Goal: Information Seeking & Learning: Learn about a topic

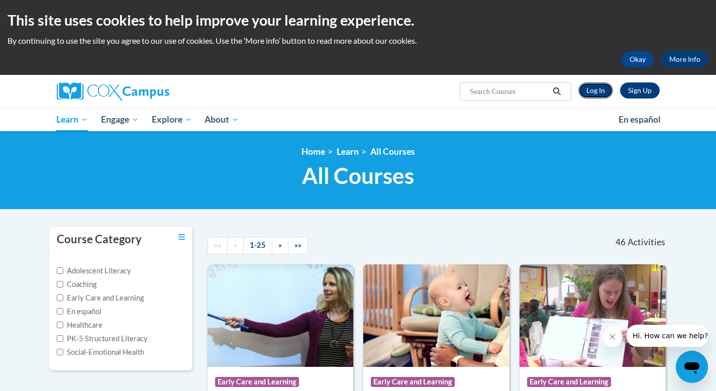
click at [589, 93] on link "Log In" at bounding box center [595, 90] width 35 height 16
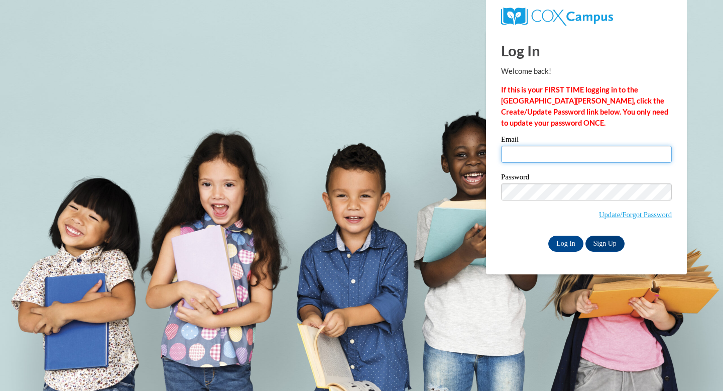
click at [530, 156] on input "Email" at bounding box center [586, 154] width 171 height 17
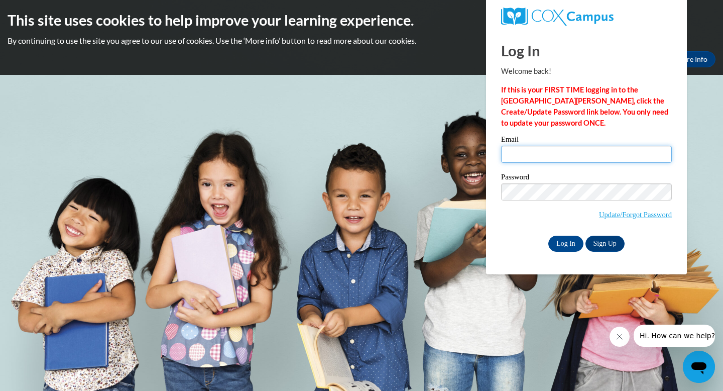
click at [558, 156] on input "Email" at bounding box center [586, 154] width 171 height 17
type input "jatturner@augusta.edu"
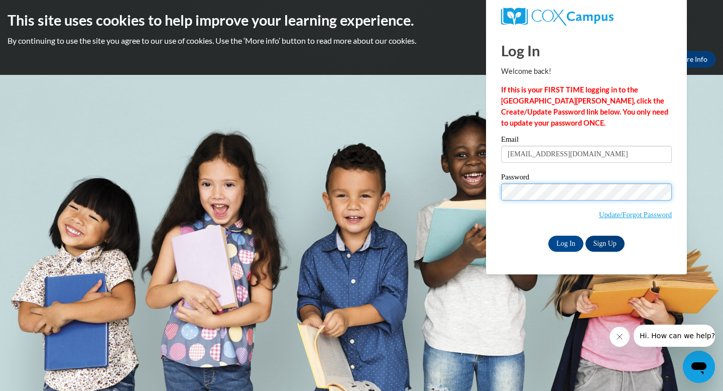
click at [548, 236] on input "Log In" at bounding box center [565, 244] width 35 height 16
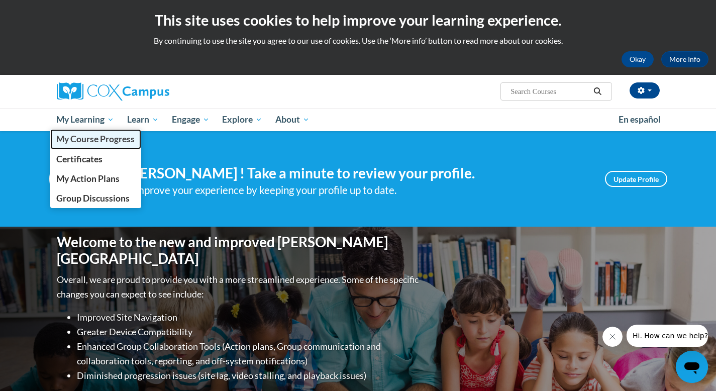
click at [110, 140] on span "My Course Progress" at bounding box center [95, 139] width 78 height 11
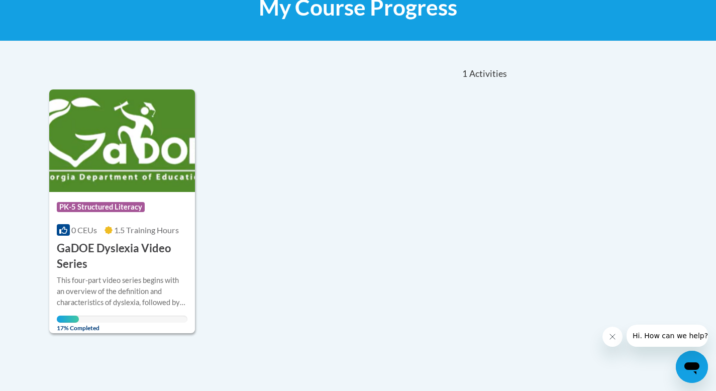
scroll to position [167, 0]
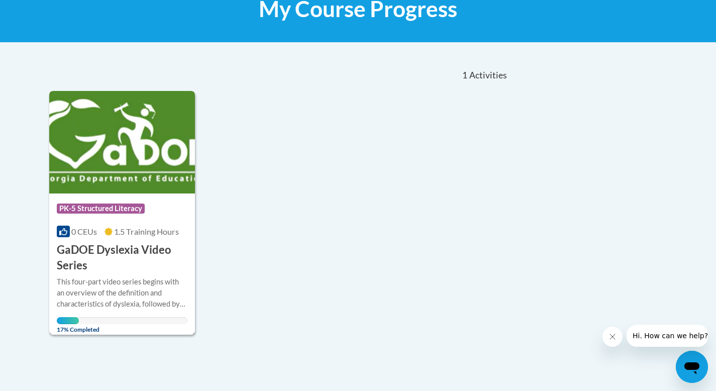
click at [106, 138] on img at bounding box center [122, 142] width 146 height 102
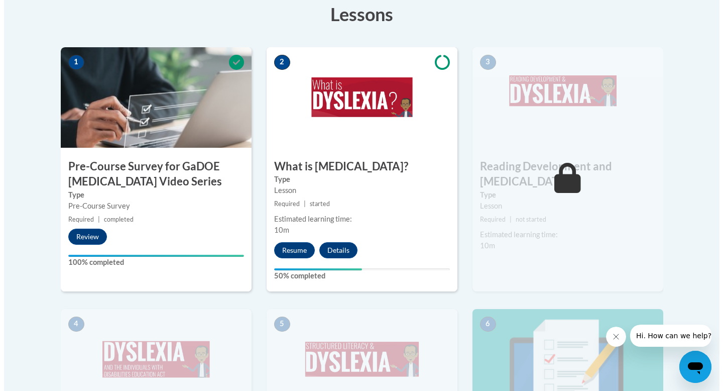
scroll to position [313, 0]
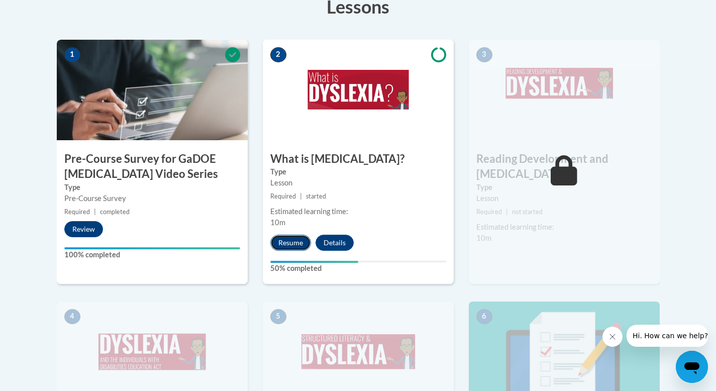
click at [293, 246] on button "Resume" at bounding box center [290, 243] width 41 height 16
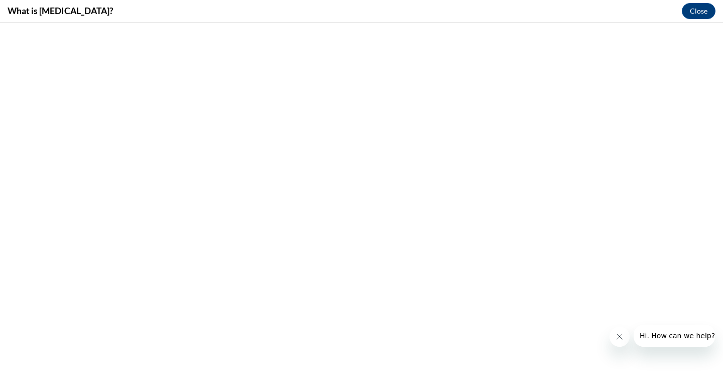
click at [616, 335] on icon "Close message from company" at bounding box center [620, 336] width 8 height 8
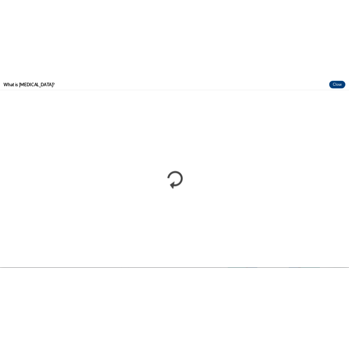
scroll to position [0, 0]
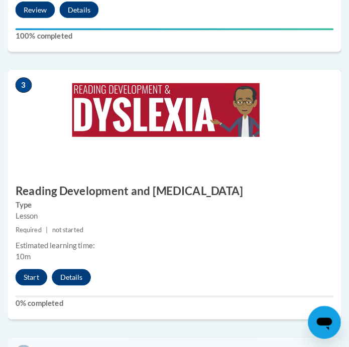
scroll to position [800, 0]
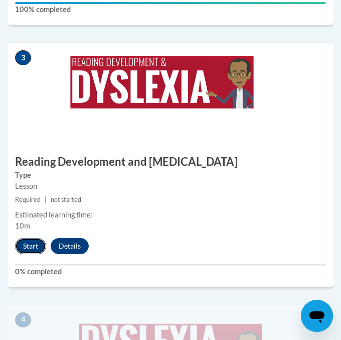
click at [27, 247] on button "Start" at bounding box center [30, 246] width 31 height 16
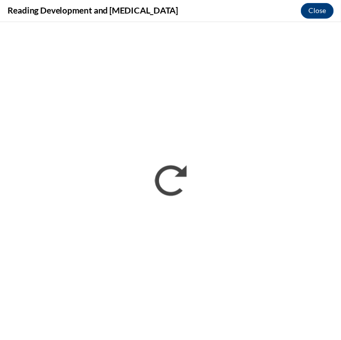
scroll to position [0, 0]
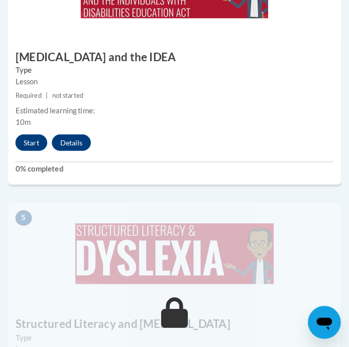
scroll to position [1169, 0]
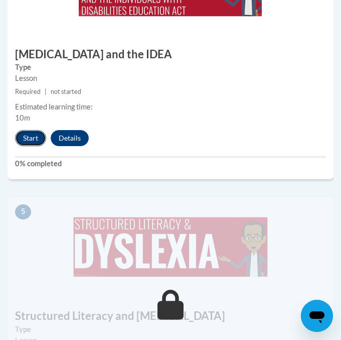
click at [30, 138] on button "Start" at bounding box center [30, 138] width 31 height 16
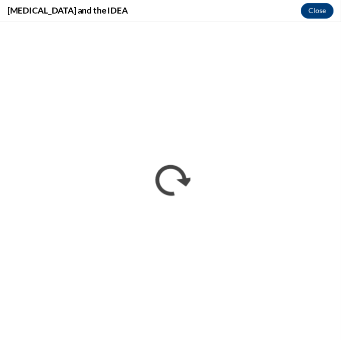
scroll to position [0, 0]
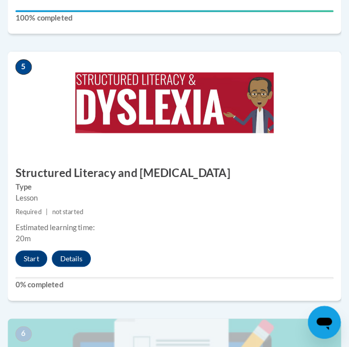
scroll to position [1317, 0]
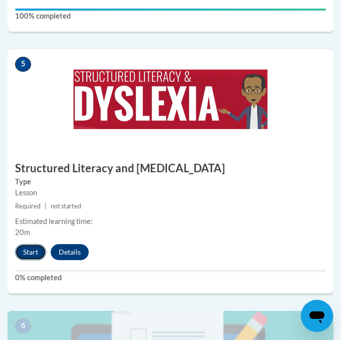
click at [26, 250] on button "Start" at bounding box center [30, 252] width 31 height 16
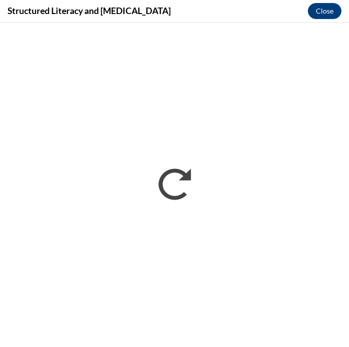
scroll to position [0, 0]
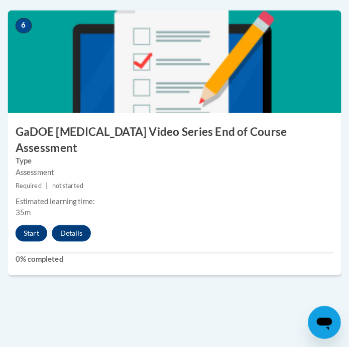
scroll to position [1616, 0]
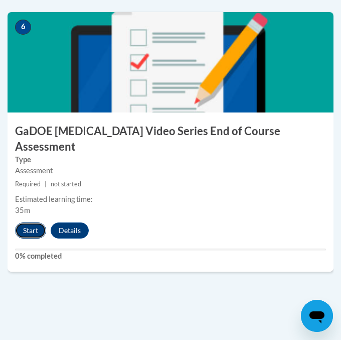
click at [28, 222] on button "Start" at bounding box center [30, 230] width 31 height 16
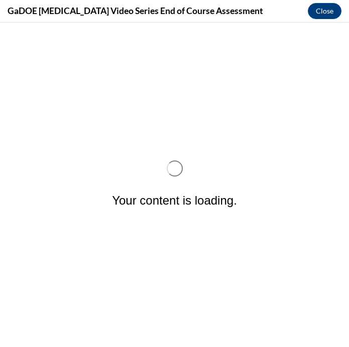
scroll to position [0, 0]
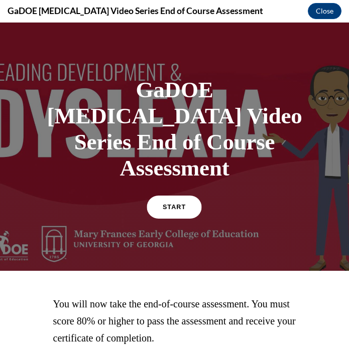
click at [180, 196] on link "START" at bounding box center [174, 207] width 55 height 23
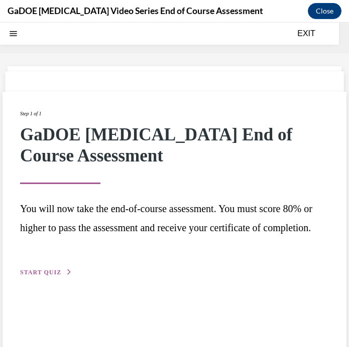
scroll to position [31, 0]
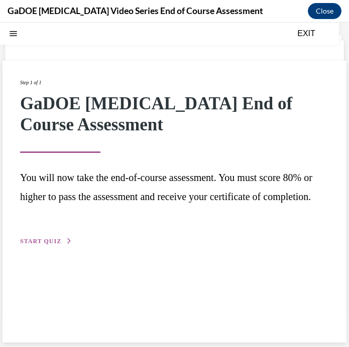
click at [45, 245] on span "START QUIZ" at bounding box center [40, 241] width 41 height 7
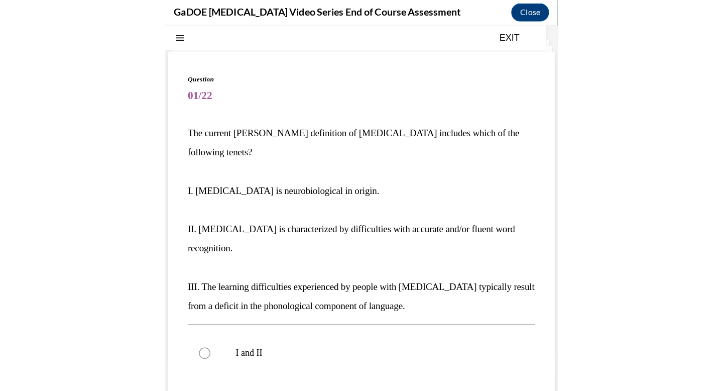
scroll to position [678, 0]
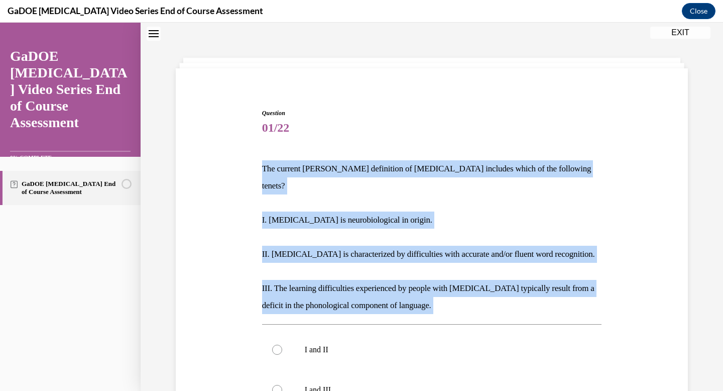
drag, startPoint x: 258, startPoint y: 165, endPoint x: 488, endPoint y: 302, distance: 267.7
click at [341, 303] on div "Question 01/22 The current IDA definition of dyslexia includes which of the fol…" at bounding box center [432, 361] width 340 height 506
copy div "The current IDA definition of dyslexia includes which of the following tenets? …"
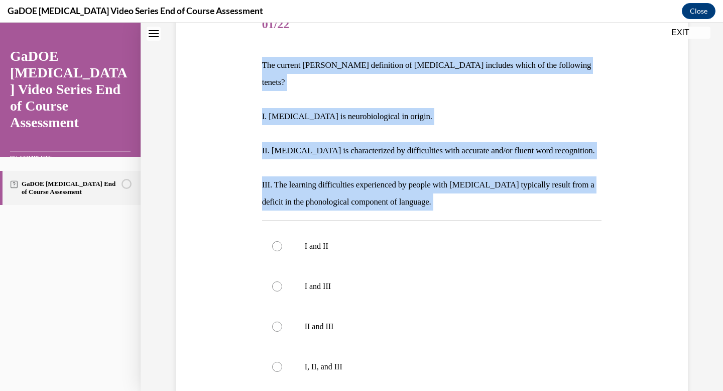
scroll to position [113, 0]
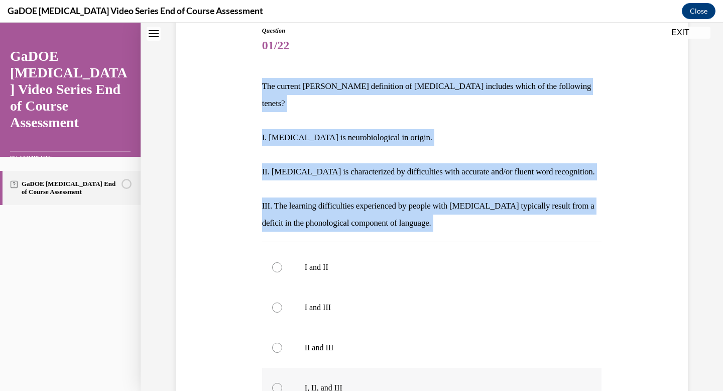
click at [297, 339] on label "I, II, and III" at bounding box center [432, 388] width 340 height 40
click at [282, 339] on input "I, II, and III" at bounding box center [277, 388] width 10 height 10
radio input "true"
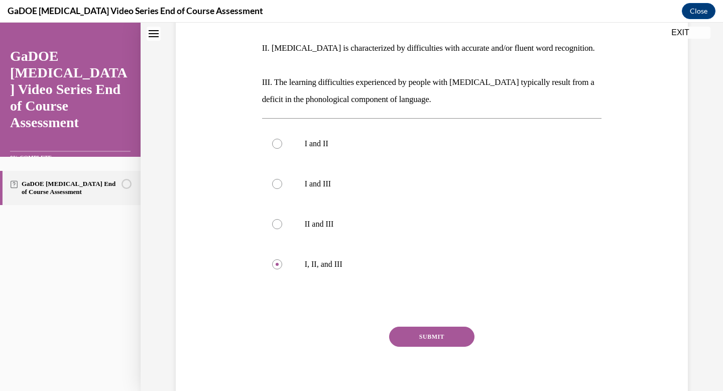
click at [341, 326] on button "SUBMIT" at bounding box center [431, 336] width 85 height 20
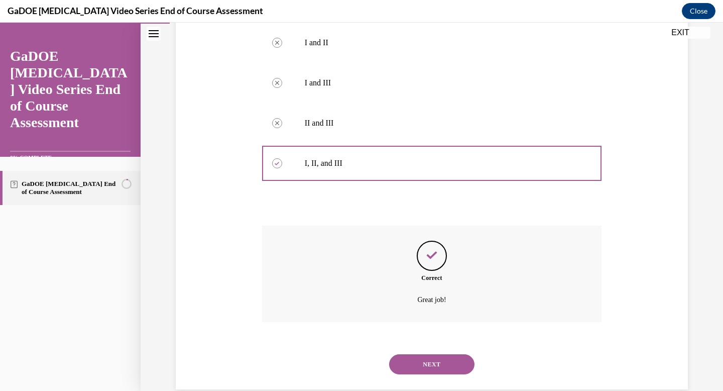
scroll to position [339, 0]
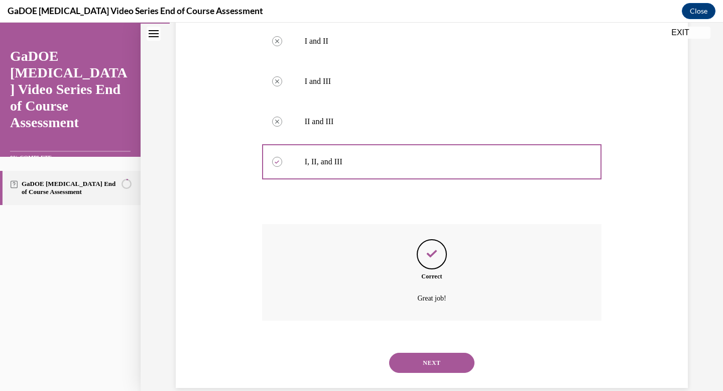
click at [341, 339] on button "NEXT" at bounding box center [431, 363] width 85 height 20
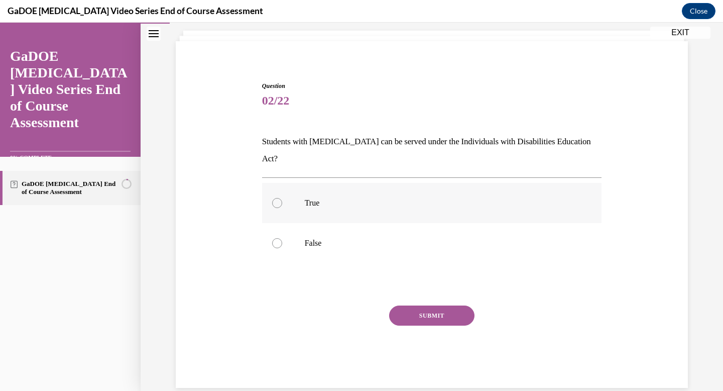
click at [297, 184] on label "True" at bounding box center [432, 203] width 340 height 40
click at [282, 198] on input "True" at bounding box center [277, 203] width 10 height 10
radio input "true"
click at [341, 305] on button "SUBMIT" at bounding box center [431, 315] width 85 height 20
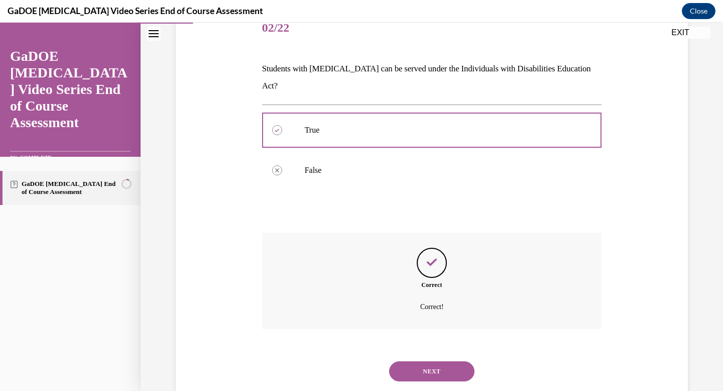
scroll to position [140, 0]
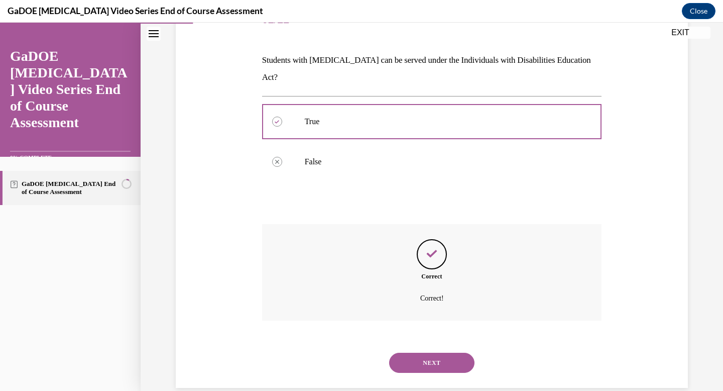
click at [341, 339] on button "NEXT" at bounding box center [431, 363] width 85 height 20
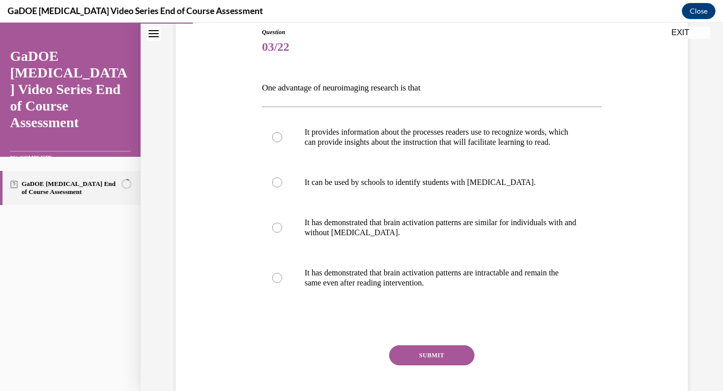
click at [262, 90] on p "One advantage of neuroimaging research is that" at bounding box center [432, 87] width 340 height 17
click at [266, 90] on p "One advantage of neuroimaging research is that" at bounding box center [432, 87] width 340 height 17
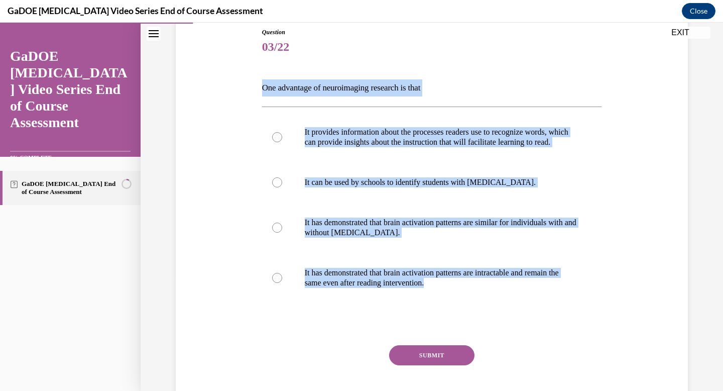
drag, startPoint x: 258, startPoint y: 84, endPoint x: 584, endPoint y: 312, distance: 398.4
click at [341, 312] on div "Question 03/22 One advantage of neuroimaging research is that It provides infor…" at bounding box center [432, 220] width 345 height 415
copy div "One advantage of neuroimaging research is that It provides information about th…"
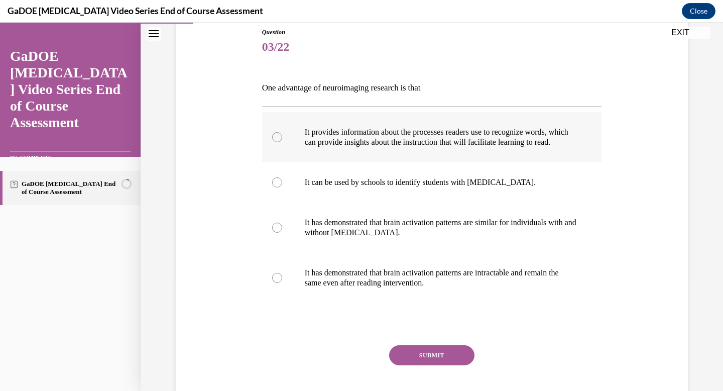
click at [341, 115] on label "It provides information about the processes readers use to recognize words, whi…" at bounding box center [432, 137] width 340 height 50
click at [282, 132] on input "It provides information about the processes readers use to recognize words, whi…" at bounding box center [277, 137] width 10 height 10
radio input "true"
click at [341, 339] on button "SUBMIT" at bounding box center [431, 355] width 85 height 20
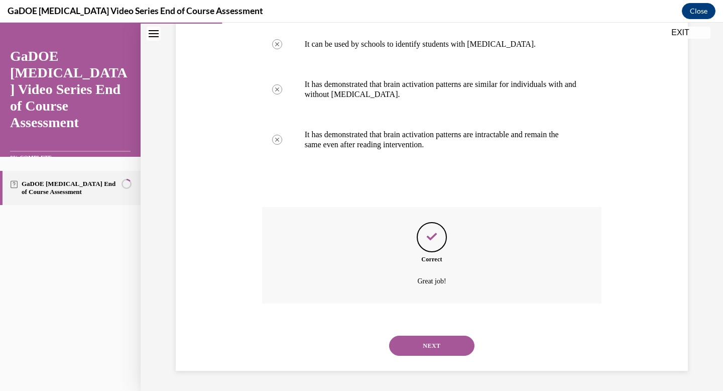
scroll to position [260, 0]
click at [341, 339] on button "NEXT" at bounding box center [431, 345] width 85 height 20
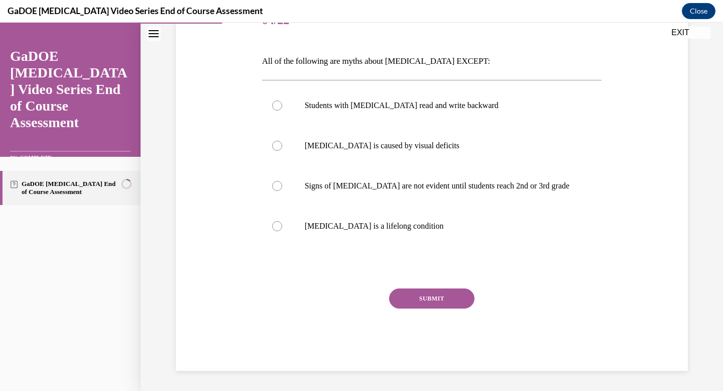
scroll to position [111, 0]
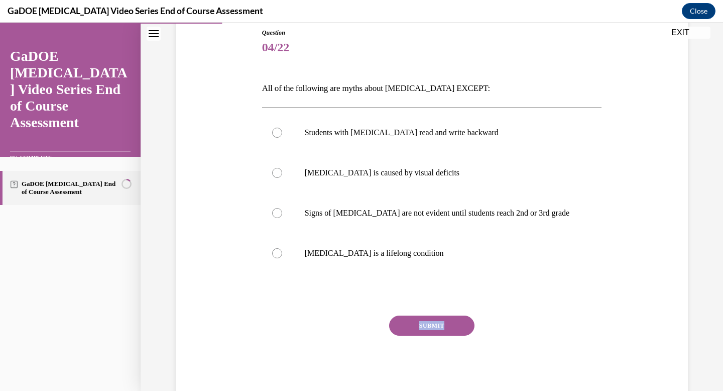
click at [341, 339] on div "SUBMIT" at bounding box center [432, 340] width 340 height 50
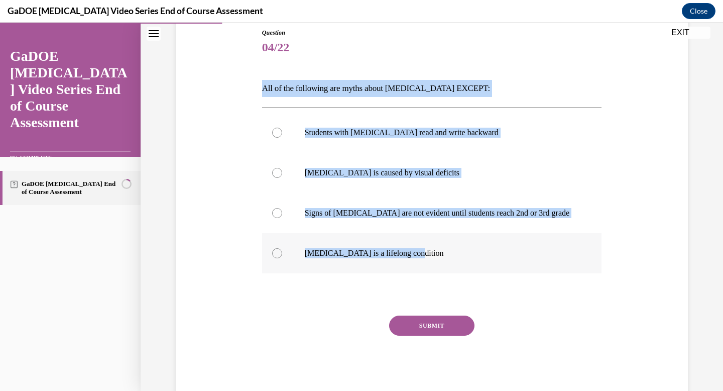
drag, startPoint x: 256, startPoint y: 88, endPoint x: 454, endPoint y: 251, distance: 256.9
click at [341, 251] on div "Question 04/22 All of the following are myths about dyslexia EXCEPT: Students w…" at bounding box center [432, 205] width 345 height 385
copy div "All of the following are myths about dyslexia EXCEPT: Students with dyslexia re…"
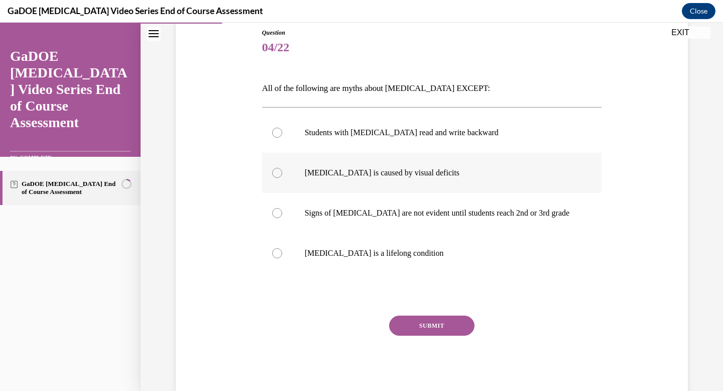
click at [341, 184] on label "Dyslexia is caused by visual deficits" at bounding box center [432, 173] width 340 height 40
click at [282, 178] on input "Dyslexia is caused by visual deficits" at bounding box center [277, 173] width 10 height 10
radio input "true"
click at [341, 326] on button "SUBMIT" at bounding box center [431, 325] width 85 height 20
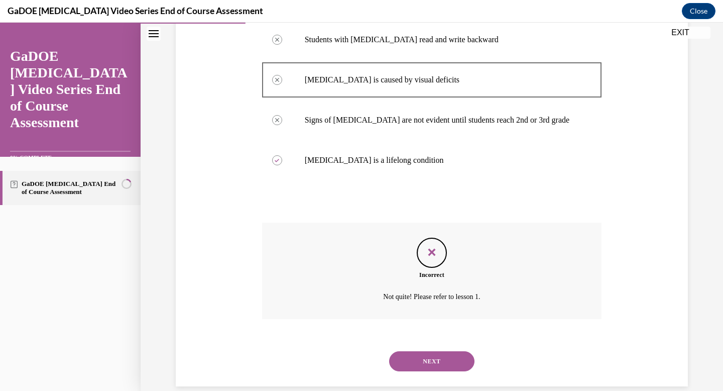
scroll to position [220, 0]
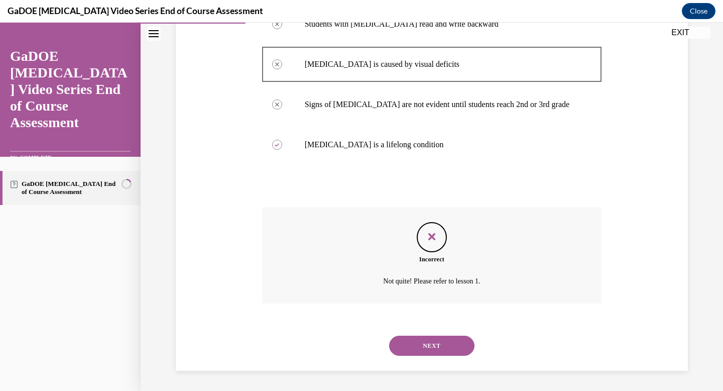
click at [341, 339] on button "NEXT" at bounding box center [431, 345] width 85 height 20
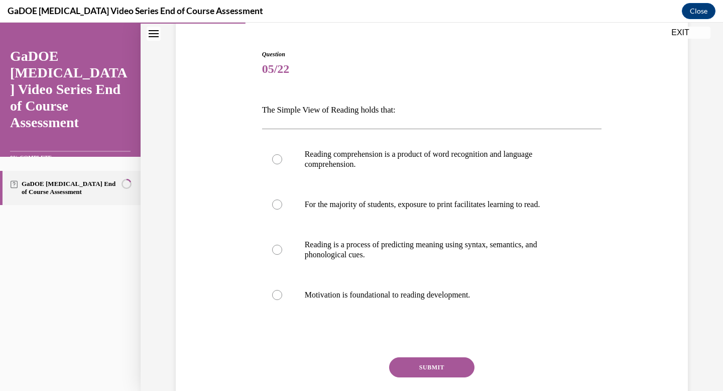
scroll to position [76, 0]
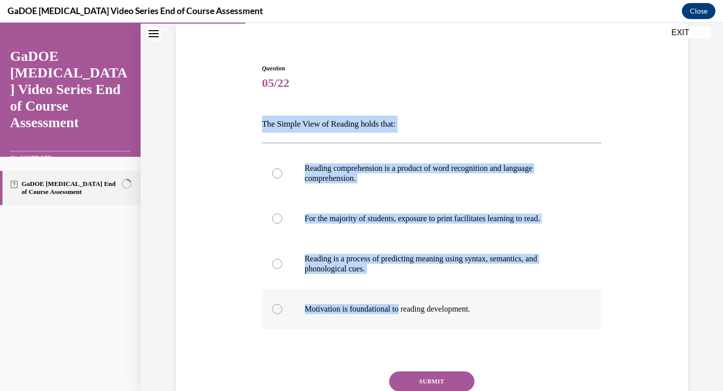
drag, startPoint x: 258, startPoint y: 123, endPoint x: 401, endPoint y: 311, distance: 236.5
click at [341, 311] on div "Question 05/22 The Simple View of Reading holds that: Reading comprehension is …" at bounding box center [432, 251] width 345 height 405
copy div "The Simple View of Reading holds that: Reading comprehension is a product of wo…"
click at [341, 171] on p "Reading comprehension is a product of word recognition and language comprehensi…" at bounding box center [441, 173] width 272 height 20
click at [282, 171] on input "Reading comprehension is a product of word recognition and language comprehensi…" at bounding box center [277, 173] width 10 height 10
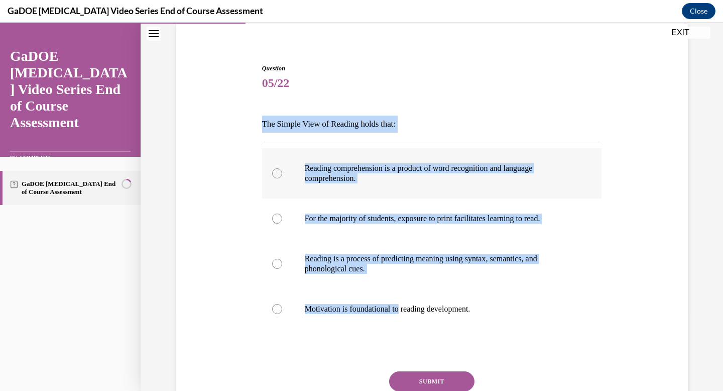
radio input "true"
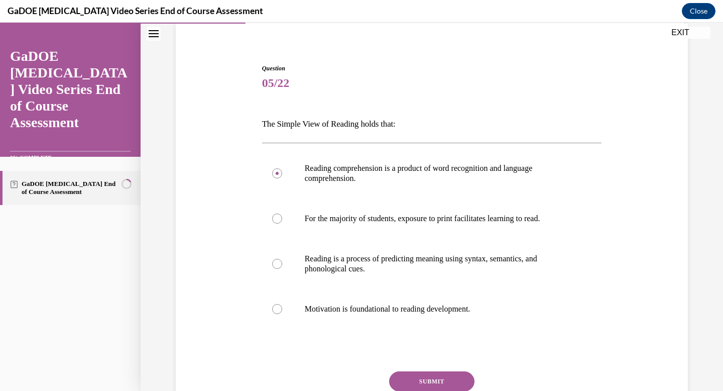
click at [341, 339] on button "SUBMIT" at bounding box center [431, 381] width 85 height 20
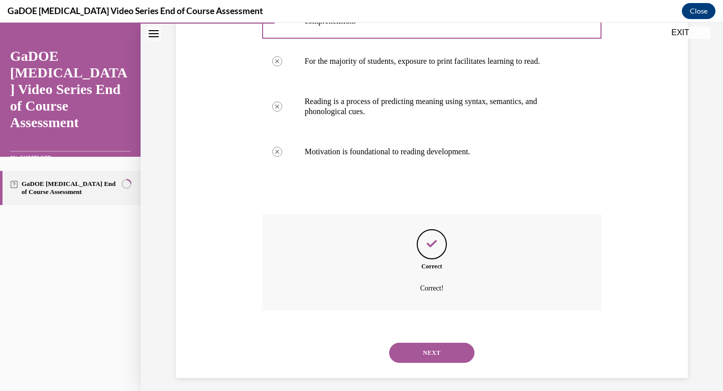
scroll to position [240, 0]
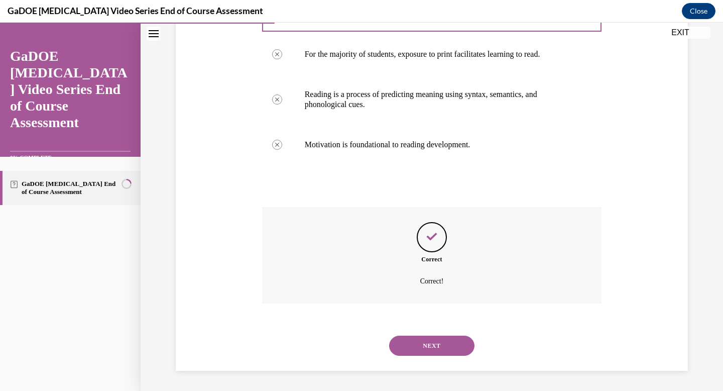
click at [341, 339] on button "NEXT" at bounding box center [431, 345] width 85 height 20
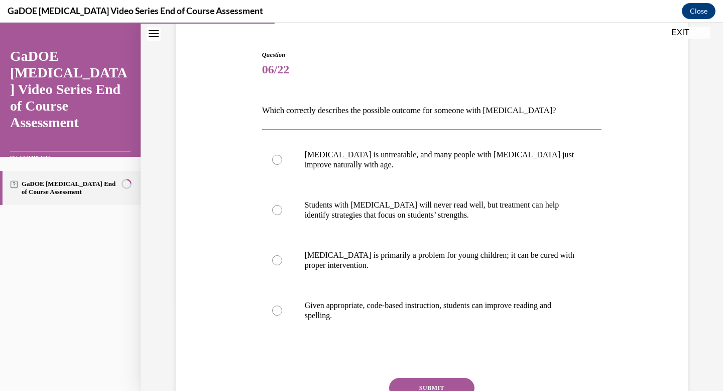
scroll to position [94, 0]
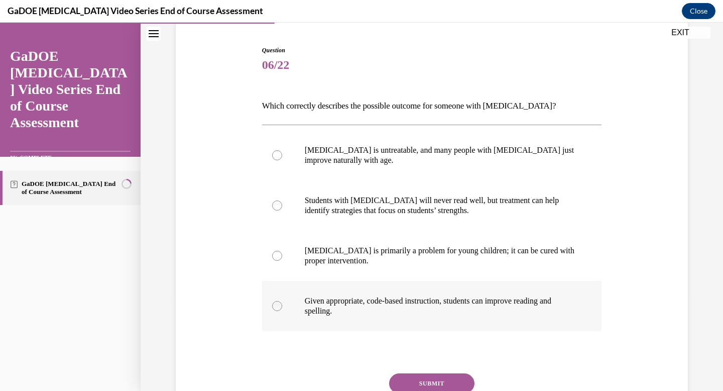
drag, startPoint x: 260, startPoint y: 103, endPoint x: 463, endPoint y: 309, distance: 289.7
click at [341, 309] on div "Question 06/22 Which correctly describes the possible outcome for someone with …" at bounding box center [432, 251] width 340 height 410
copy div "Which correctly describes the possible outcome for someone with dyslexia? Dysle…"
click at [341, 305] on p "Given appropriate, code-based instruction, students can improve reading and spe…" at bounding box center [441, 306] width 272 height 20
click at [282, 305] on input "Given appropriate, code-based instruction, students can improve reading and spe…" at bounding box center [277, 306] width 10 height 10
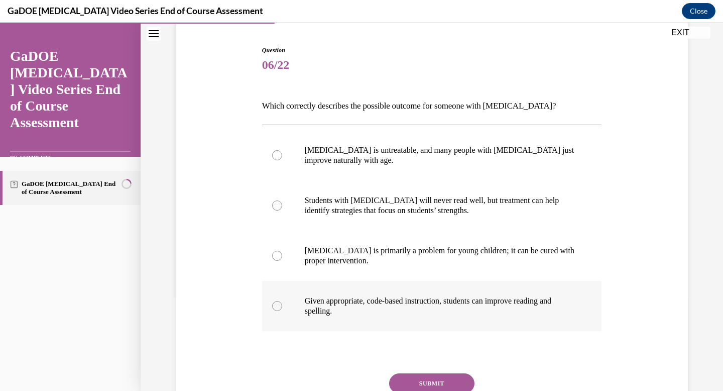
radio input "true"
click at [341, 339] on button "SUBMIT" at bounding box center [431, 383] width 85 height 20
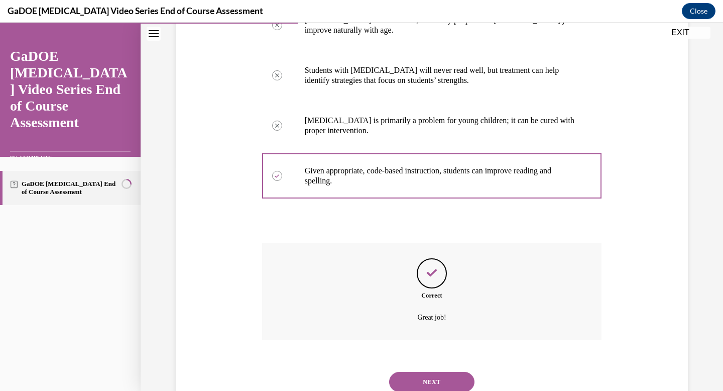
scroll to position [260, 0]
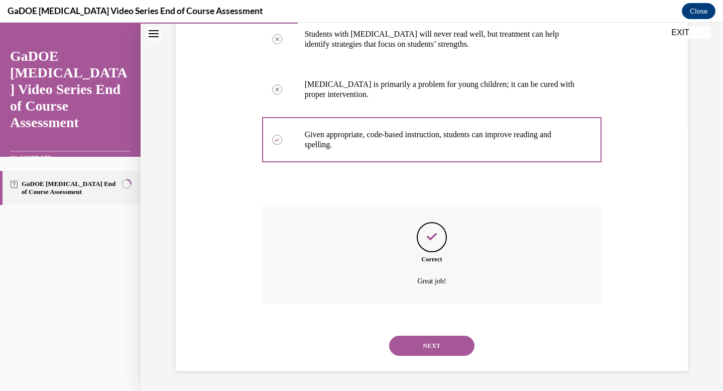
click at [341, 339] on div "NEXT" at bounding box center [432, 345] width 340 height 40
click at [341, 335] on button "NEXT" at bounding box center [431, 345] width 85 height 20
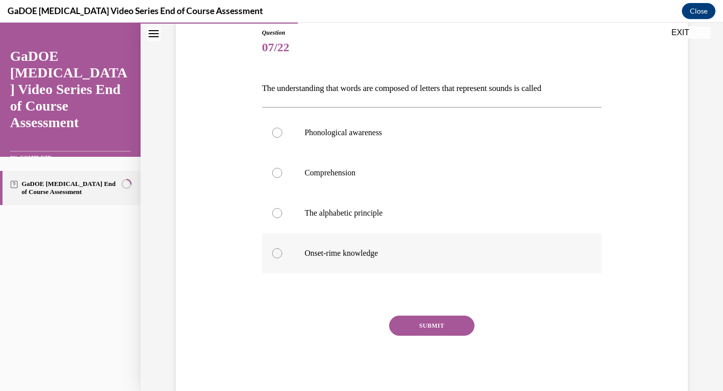
drag, startPoint x: 255, startPoint y: 86, endPoint x: 428, endPoint y: 251, distance: 239.4
click at [341, 252] on div "Question 07/22 The understanding that words are composed of letters that repres…" at bounding box center [431, 198] width 517 height 400
copy div "The understanding that words are composed of letters that represent sounds is c…"
click at [333, 224] on label "The alphabetic principle" at bounding box center [432, 213] width 340 height 40
click at [282, 218] on input "The alphabetic principle" at bounding box center [277, 213] width 10 height 10
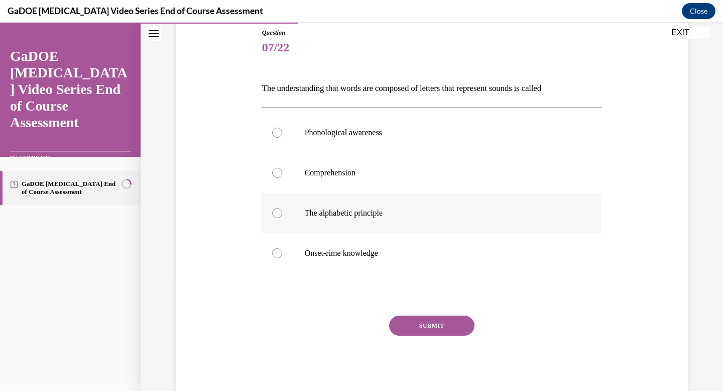
radio input "true"
click at [341, 322] on button "SUBMIT" at bounding box center [431, 325] width 85 height 20
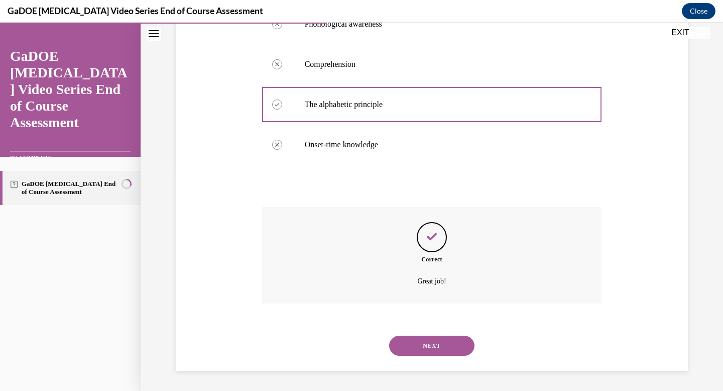
click at [341, 339] on button "NEXT" at bounding box center [431, 345] width 85 height 20
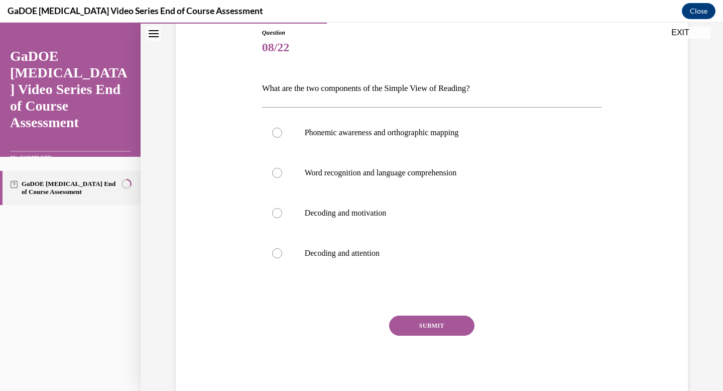
click at [341, 90] on p "What are the two components of the Simple View of Reading?" at bounding box center [432, 88] width 340 height 17
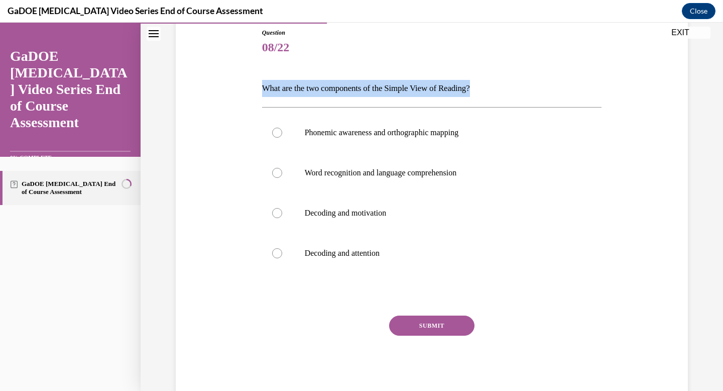
click at [341, 90] on p "What are the two components of the Simple View of Reading?" at bounding box center [432, 88] width 340 height 17
copy p "What are the two components of the Simple View of Reading?"
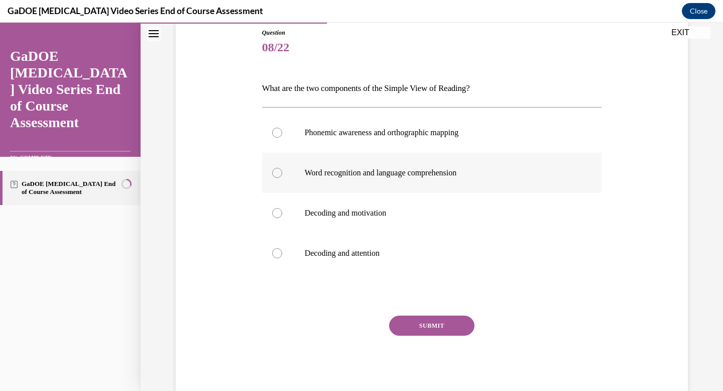
click at [341, 167] on label "Word recognition and language comprehension" at bounding box center [432, 173] width 340 height 40
click at [282, 168] on input "Word recognition and language comprehension" at bounding box center [277, 173] width 10 height 10
radio input "true"
click at [341, 323] on button "SUBMIT" at bounding box center [431, 325] width 85 height 20
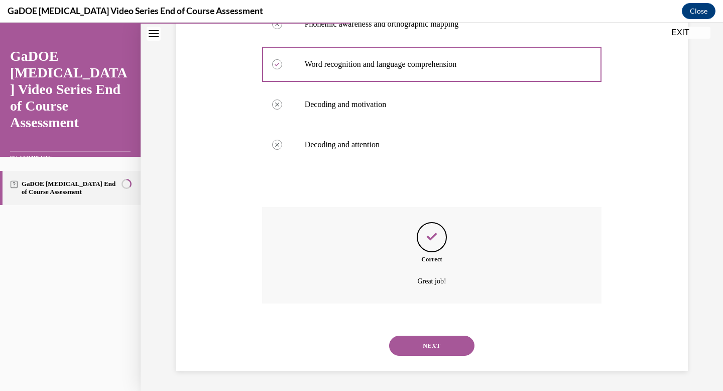
click at [341, 339] on button "NEXT" at bounding box center [431, 345] width 85 height 20
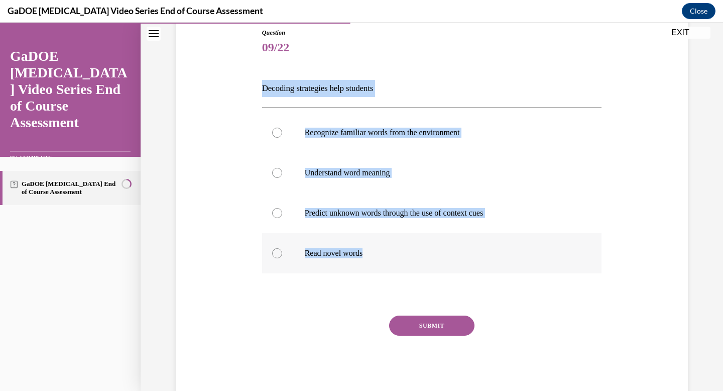
drag, startPoint x: 256, startPoint y: 87, endPoint x: 389, endPoint y: 258, distance: 216.5
click at [341, 258] on div "Question 09/22 Decoding strategies help students Recognize familiar words from …" at bounding box center [432, 205] width 345 height 385
copy div "Decoding strategies help students Recognize familiar words from the environment…"
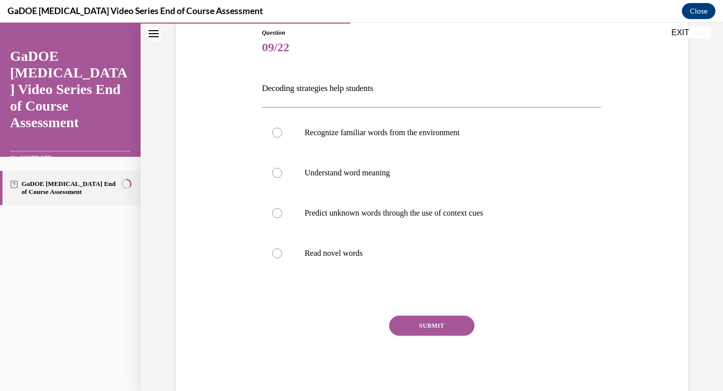
click at [278, 92] on p "Decoding strategies help students" at bounding box center [432, 88] width 340 height 17
drag, startPoint x: 256, startPoint y: 87, endPoint x: 417, endPoint y: 89, distance: 161.7
click at [341, 89] on div "Question 09/22 Decoding strategies help students Recognize familiar words from …" at bounding box center [432, 205] width 345 height 385
copy p "Decoding strategies help students"
click at [341, 181] on label "Understand word meaning" at bounding box center [432, 173] width 340 height 40
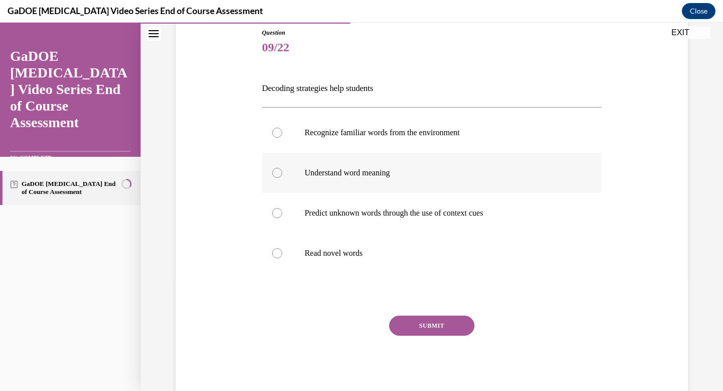
click at [282, 178] on input "Understand word meaning" at bounding box center [277, 173] width 10 height 10
radio input "true"
click at [341, 320] on button "SUBMIT" at bounding box center [431, 325] width 85 height 20
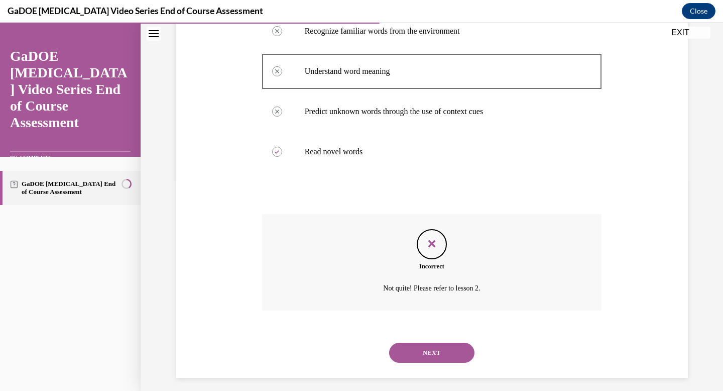
scroll to position [220, 0]
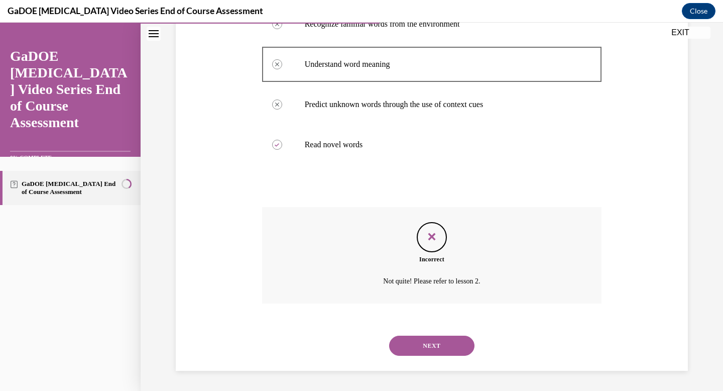
click at [341, 339] on button "NEXT" at bounding box center [431, 345] width 85 height 20
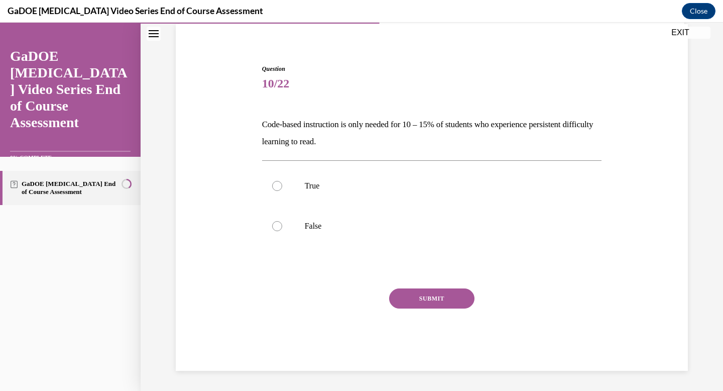
click at [303, 148] on p "Code-based instruction is only needed for 10 – 15% of students who experience p…" at bounding box center [432, 133] width 340 height 34
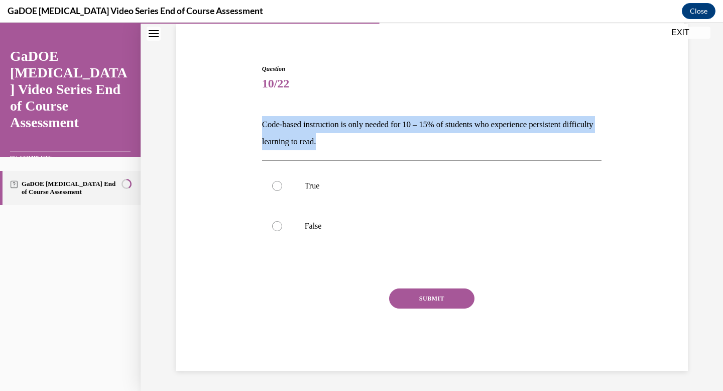
click at [303, 148] on p "Code-based instruction is only needed for 10 – 15% of students who experience p…" at bounding box center [432, 133] width 340 height 34
copy p "Code-based instruction is only needed for 10 – 15% of students who experience p…"
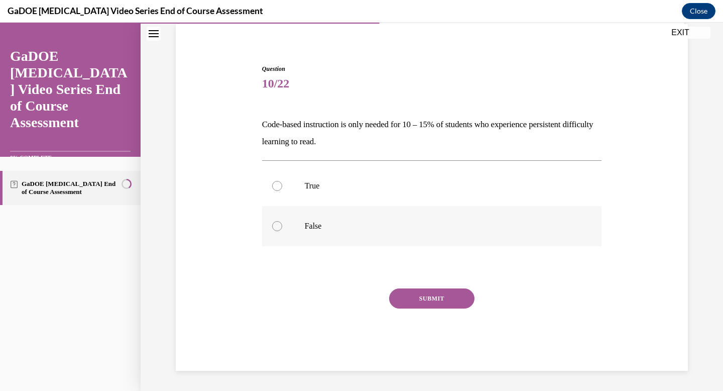
click at [299, 228] on label "False" at bounding box center [432, 226] width 340 height 40
click at [282, 228] on input "False" at bounding box center [277, 226] width 10 height 10
radio input "true"
click at [341, 302] on button "SUBMIT" at bounding box center [431, 298] width 85 height 20
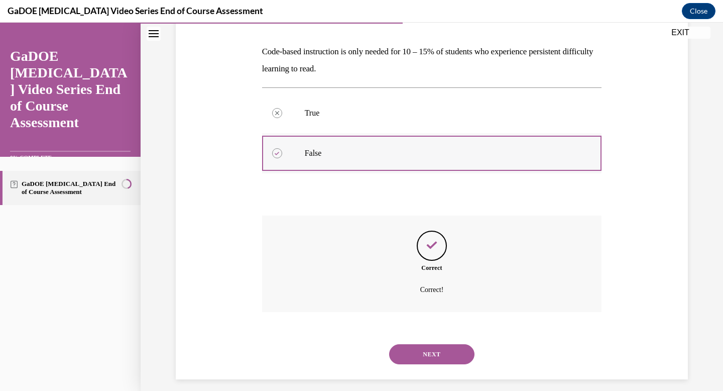
scroll to position [157, 0]
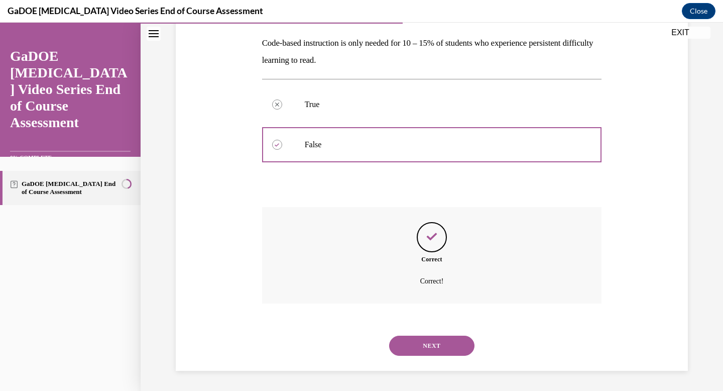
click at [341, 339] on button "NEXT" at bounding box center [431, 345] width 85 height 20
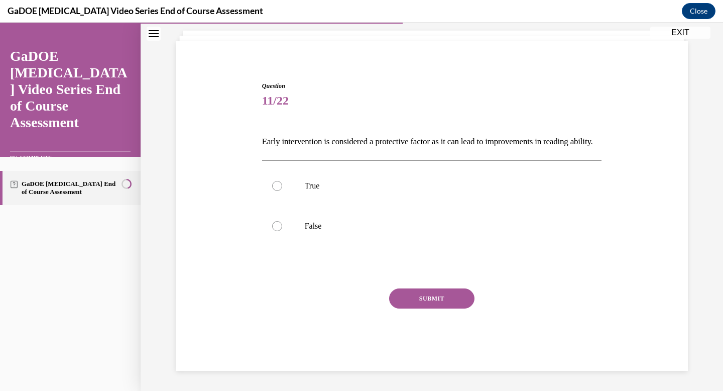
click at [285, 133] on p "Early intervention is considered a protective factor as it can lead to improvem…" at bounding box center [432, 141] width 340 height 17
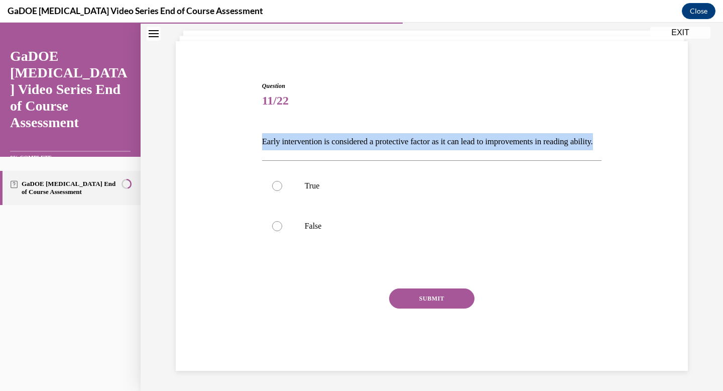
click at [285, 133] on p "Early intervention is considered a protective factor as it can lead to improvem…" at bounding box center [432, 141] width 340 height 17
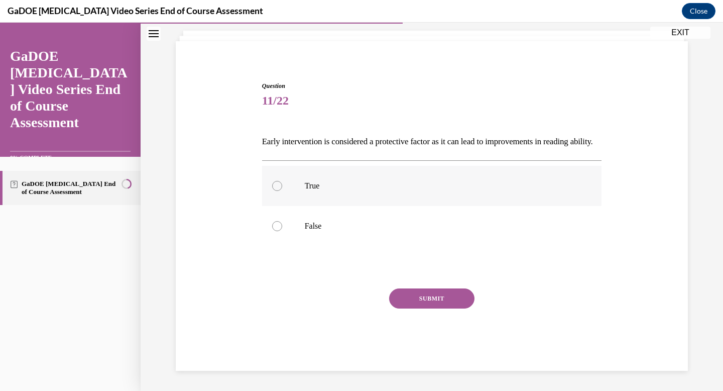
click at [341, 199] on label "True" at bounding box center [432, 186] width 340 height 40
click at [282, 191] on input "True" at bounding box center [277, 186] width 10 height 10
radio input "true"
click at [341, 310] on div "SUBMIT" at bounding box center [432, 313] width 340 height 50
click at [341, 302] on button "SUBMIT" at bounding box center [431, 298] width 85 height 20
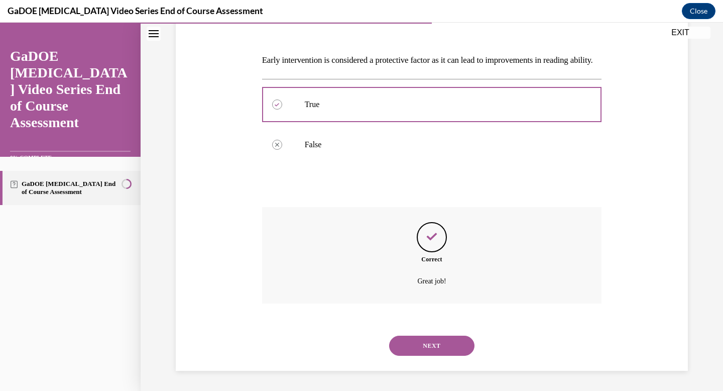
click at [341, 339] on button "NEXT" at bounding box center [431, 345] width 85 height 20
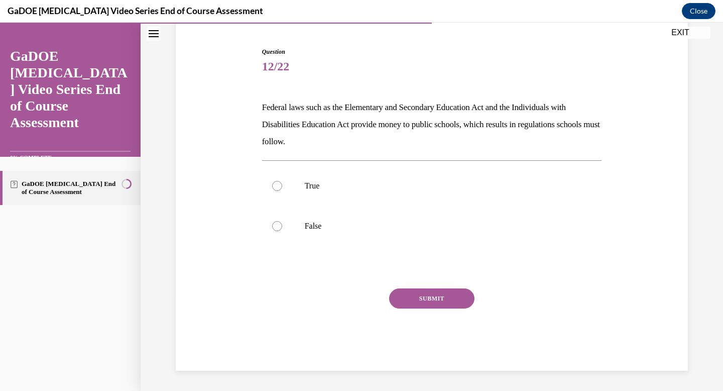
scroll to position [92, 0]
click at [341, 111] on p "Federal laws such as the Elementary and Secondary Education Act and the Individ…" at bounding box center [432, 124] width 340 height 51
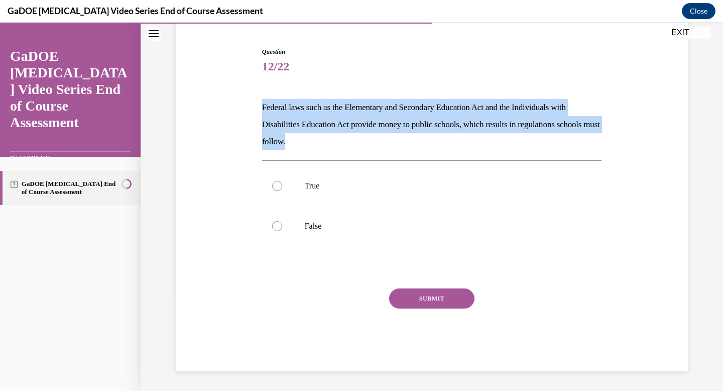
click at [341, 111] on p "Federal laws such as the Elementary and Secondary Education Act and the Individ…" at bounding box center [432, 124] width 340 height 51
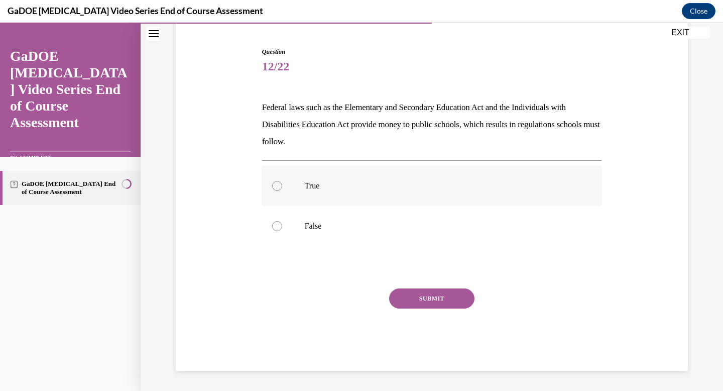
click at [305, 188] on p "True" at bounding box center [441, 186] width 272 height 10
click at [282, 188] on input "True" at bounding box center [277, 186] width 10 height 10
radio input "true"
click at [341, 305] on button "SUBMIT" at bounding box center [431, 298] width 85 height 20
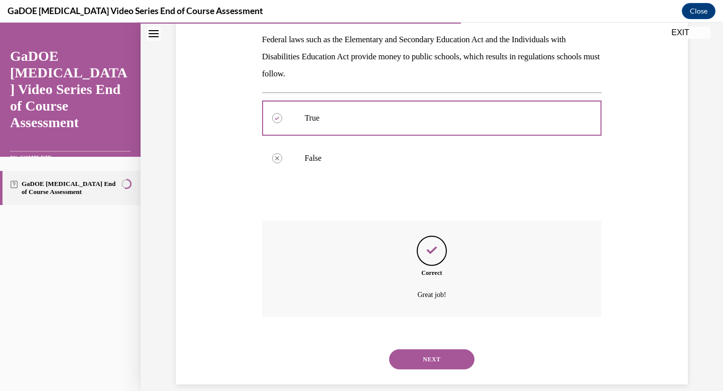
scroll to position [174, 0]
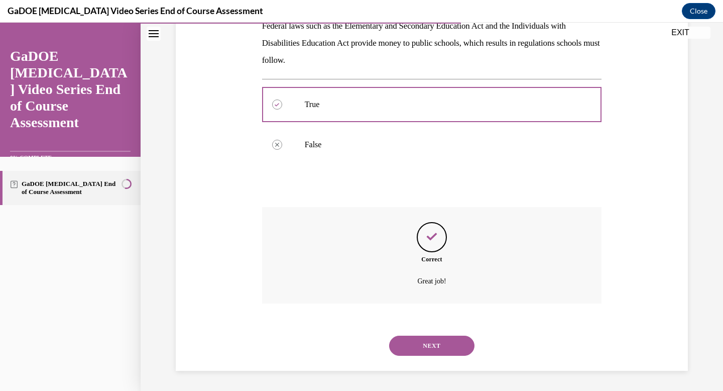
click at [341, 339] on button "NEXT" at bounding box center [431, 345] width 85 height 20
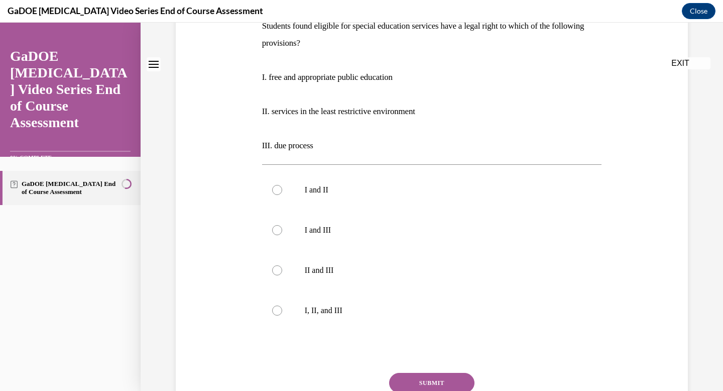
scroll to position [0, 0]
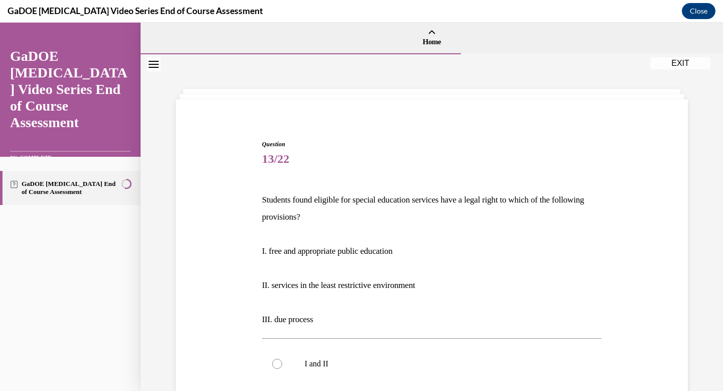
click at [299, 206] on p "Students found eligible for special education services have a legal right to wh…" at bounding box center [432, 208] width 340 height 34
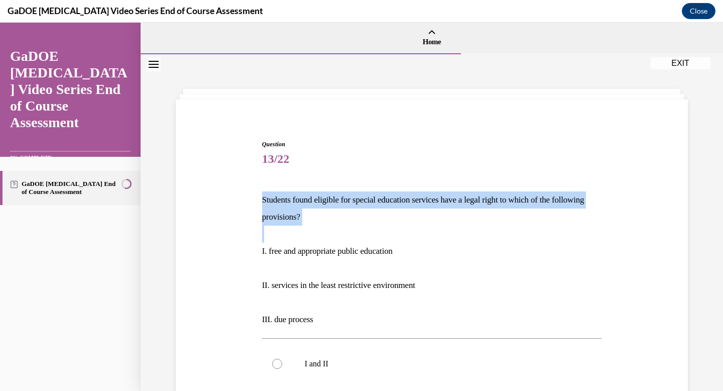
click at [299, 206] on p "Students found eligible for special education services have a legal right to wh…" at bounding box center [432, 208] width 340 height 34
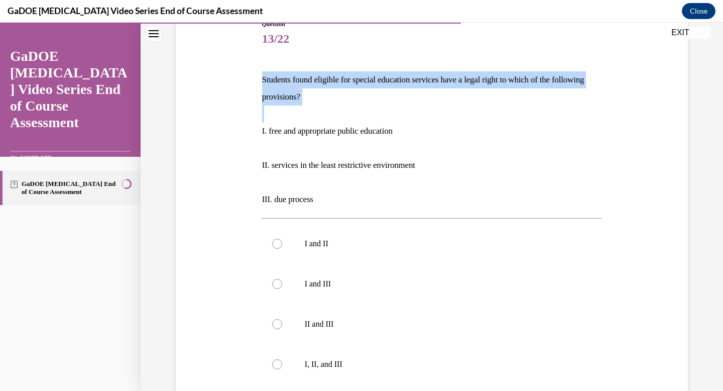
scroll to position [121, 0]
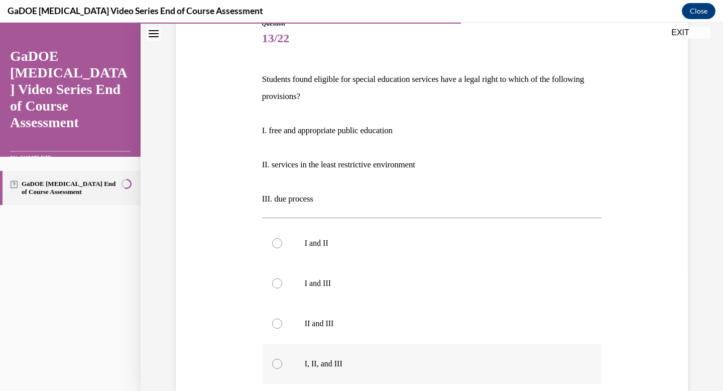
click at [326, 339] on p "I, II, and III" at bounding box center [441, 364] width 272 height 10
click at [282, 339] on input "I, II, and III" at bounding box center [277, 364] width 10 height 10
radio input "true"
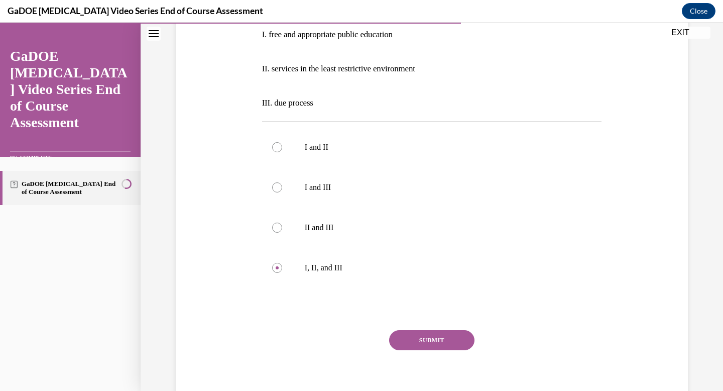
click at [341, 339] on button "SUBMIT" at bounding box center [431, 340] width 85 height 20
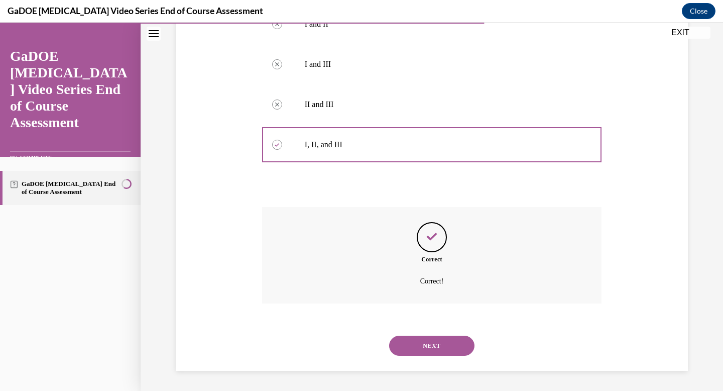
click at [341, 339] on button "NEXT" at bounding box center [431, 345] width 85 height 20
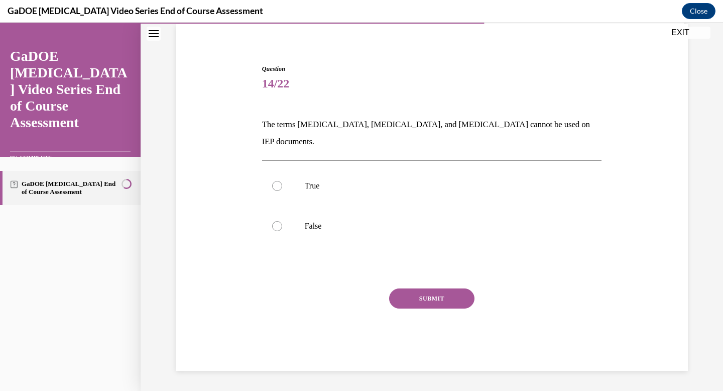
scroll to position [58, 0]
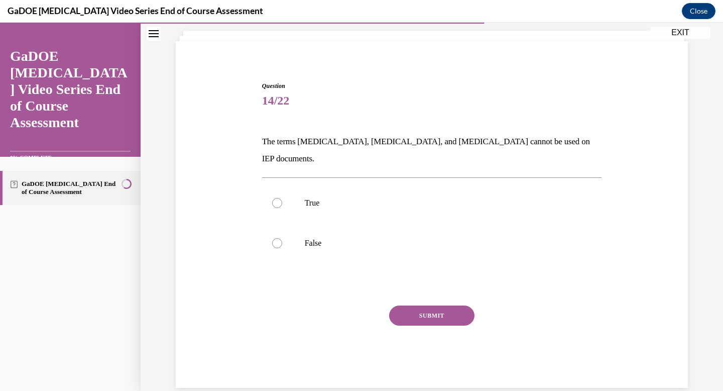
click at [341, 149] on p "The terms dyslexia, dyscalculia, and dysgraphia cannot be used on IEP documents." at bounding box center [432, 150] width 340 height 34
click at [341, 148] on p "The terms dyslexia, dyscalculia, and dysgraphia cannot be used on IEP documents." at bounding box center [432, 150] width 340 height 34
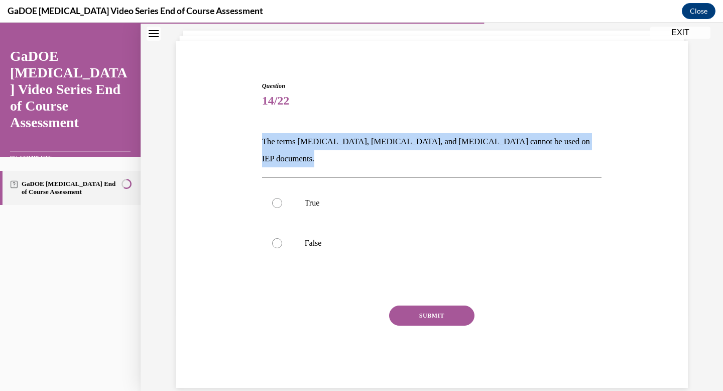
click at [341, 147] on p "The terms dyslexia, dyscalculia, and dysgraphia cannot be used on IEP documents." at bounding box center [432, 150] width 340 height 34
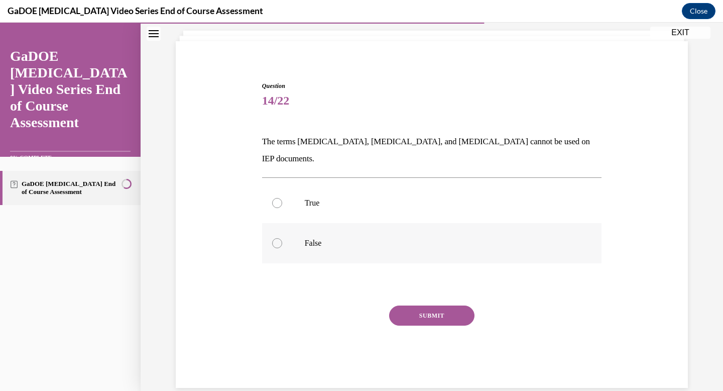
click at [312, 238] on p "False" at bounding box center [441, 243] width 272 height 10
click at [282, 238] on input "False" at bounding box center [277, 243] width 10 height 10
radio input "true"
click at [341, 305] on button "SUBMIT" at bounding box center [431, 315] width 85 height 20
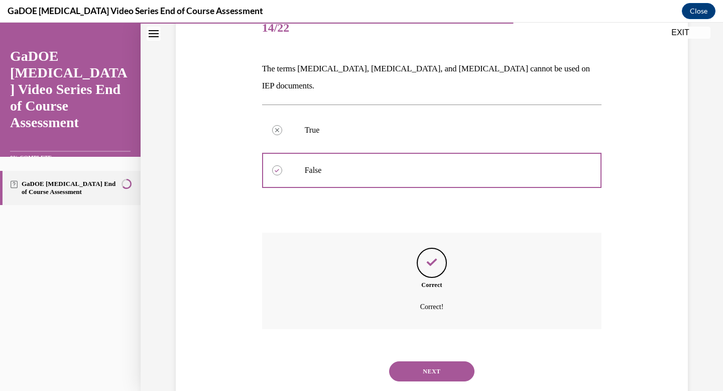
scroll to position [140, 0]
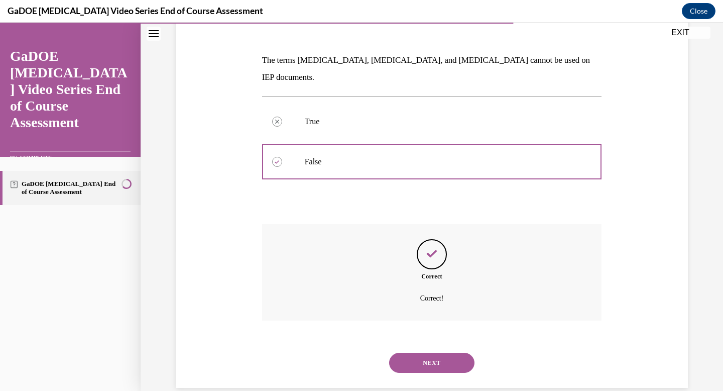
click at [341, 339] on button "NEXT" at bounding box center [431, 363] width 85 height 20
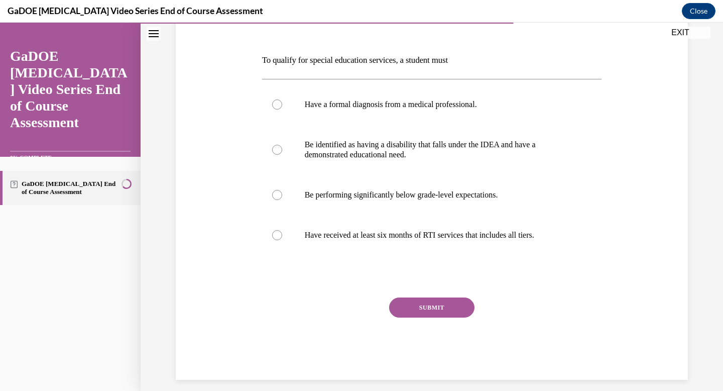
scroll to position [112, 0]
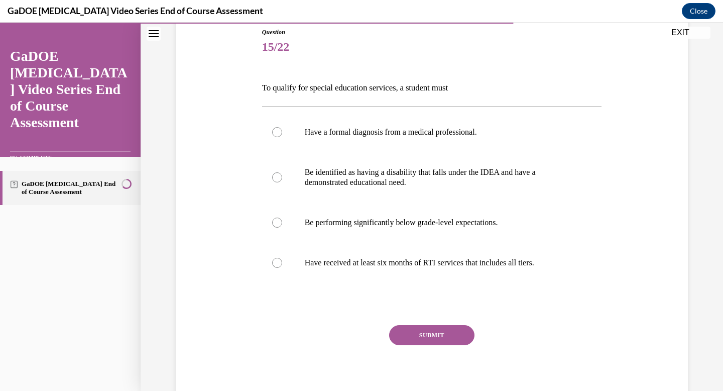
click at [314, 90] on p "To qualify for special education services, a student must" at bounding box center [432, 87] width 340 height 17
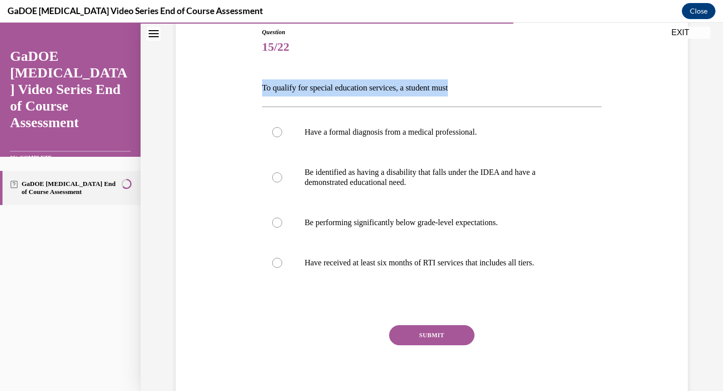
click at [314, 90] on p "To qualify for special education services, a student must" at bounding box center [432, 87] width 340 height 17
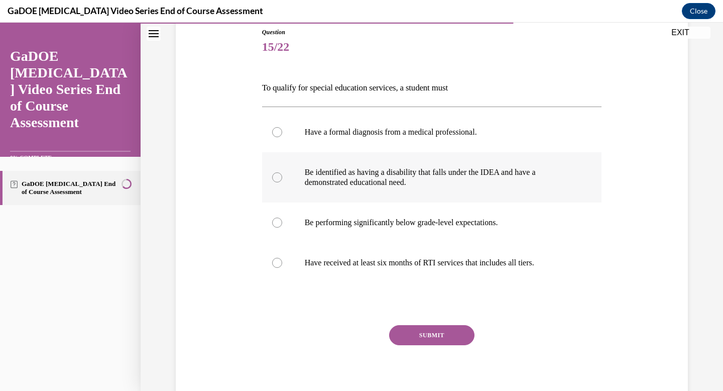
click at [341, 174] on p "Be identified as having a disability that falls under the IDEA and have a demon…" at bounding box center [441, 177] width 272 height 20
click at [282, 174] on input "Be identified as having a disability that falls under the IDEA and have a demon…" at bounding box center [277, 177] width 10 height 10
radio input "true"
click at [341, 336] on button "SUBMIT" at bounding box center [431, 335] width 85 height 20
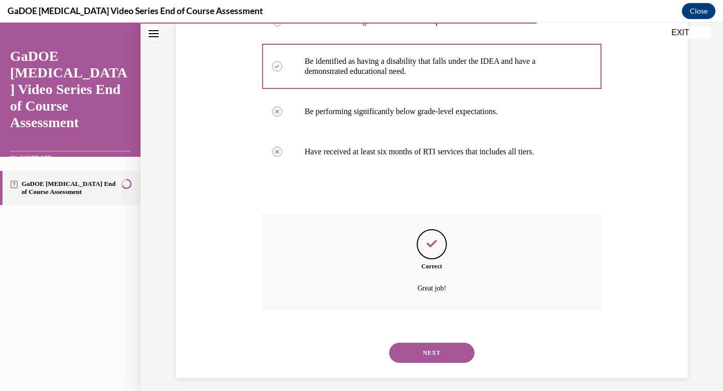
scroll to position [230, 0]
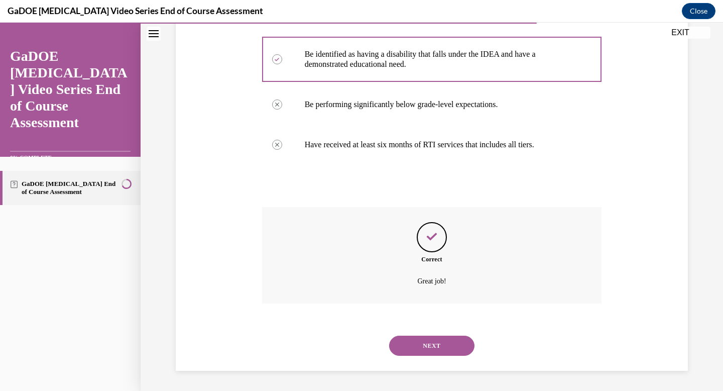
click at [341, 339] on button "NEXT" at bounding box center [431, 345] width 85 height 20
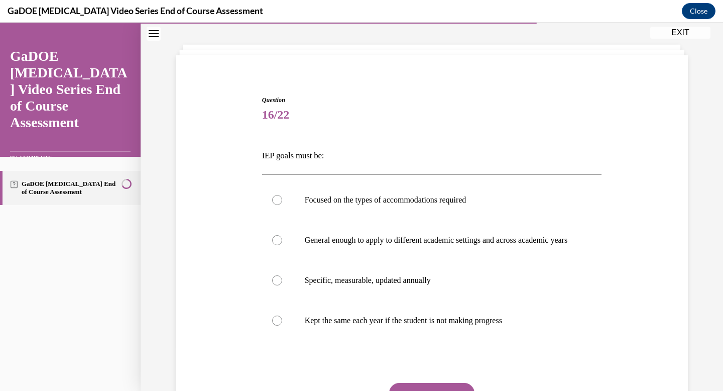
scroll to position [60, 0]
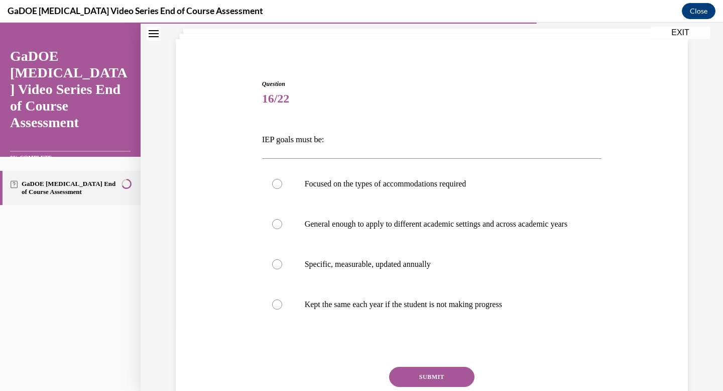
click at [280, 143] on p "IEP goals must be:" at bounding box center [432, 139] width 340 height 17
click at [329, 269] on p "Specific, measurable, updated annually" at bounding box center [441, 264] width 272 height 10
click at [282, 269] on input "Specific, measurable, updated annually" at bounding box center [277, 264] width 10 height 10
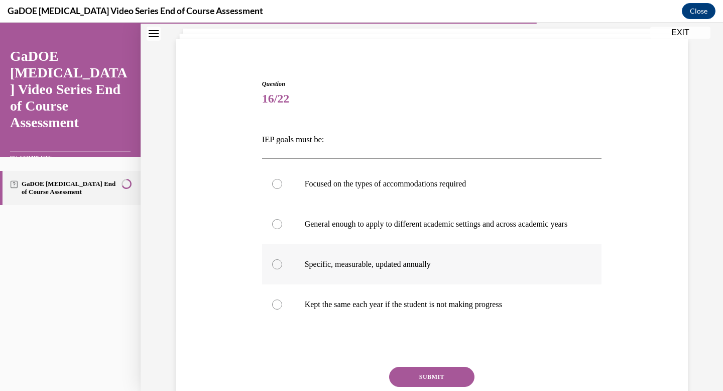
radio input "true"
click at [262, 137] on p "IEP goals must be:" at bounding box center [432, 139] width 340 height 17
drag, startPoint x: 257, startPoint y: 139, endPoint x: 614, endPoint y: 326, distance: 402.5
click at [341, 326] on div "Question 16/22 IEP goals must be: Focused on the types of accommodations requir…" at bounding box center [431, 249] width 517 height 400
click at [341, 339] on button "SUBMIT" at bounding box center [431, 377] width 85 height 20
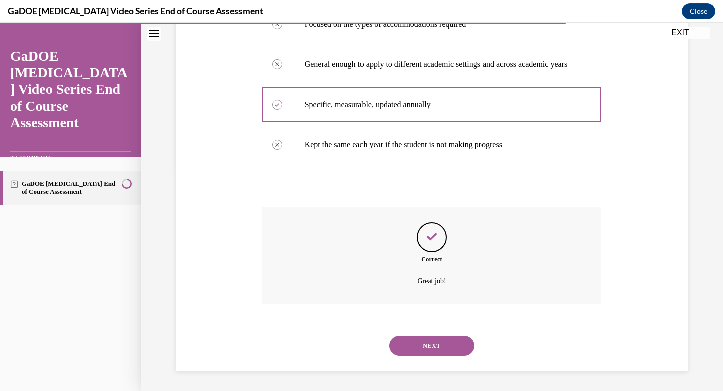
scroll to position [230, 0]
click at [341, 339] on button "NEXT" at bounding box center [431, 345] width 85 height 20
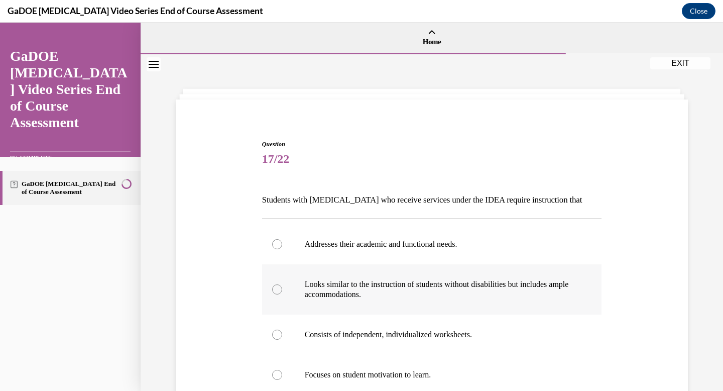
drag, startPoint x: 259, startPoint y: 201, endPoint x: 434, endPoint y: 310, distance: 207.1
click at [341, 310] on div "Question 17/22 Students with dyslexia who receive services under the IDEA requi…" at bounding box center [432, 330] width 340 height 380
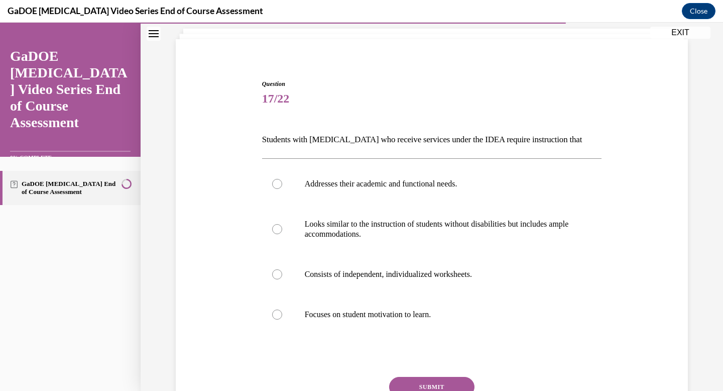
scroll to position [80, 0]
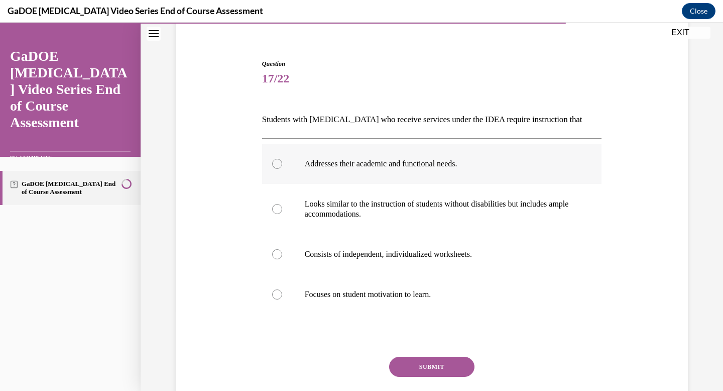
click at [341, 153] on label "Addresses their academic and functional needs." at bounding box center [432, 164] width 340 height 40
click at [282, 159] on input "Addresses their academic and functional needs." at bounding box center [277, 164] width 10 height 10
radio input "true"
click at [341, 339] on button "SUBMIT" at bounding box center [431, 367] width 85 height 20
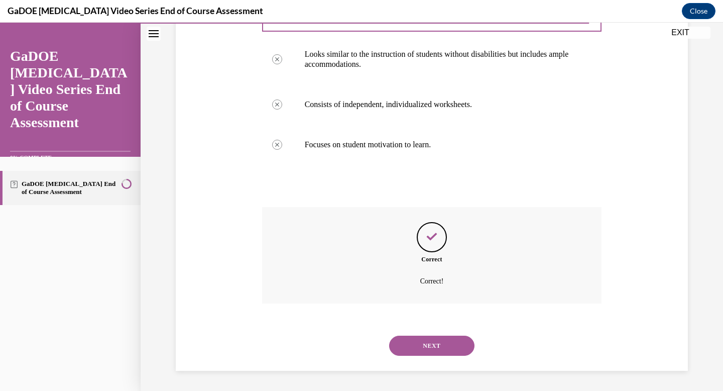
click at [341, 339] on button "NEXT" at bounding box center [431, 345] width 85 height 20
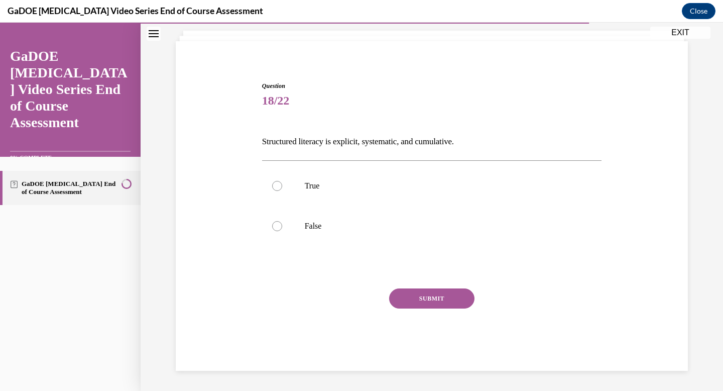
scroll to position [58, 0]
click at [336, 143] on p "Structured literacy is explicit, systematic, and cumulative." at bounding box center [432, 141] width 340 height 17
click at [317, 195] on label "True" at bounding box center [432, 186] width 340 height 40
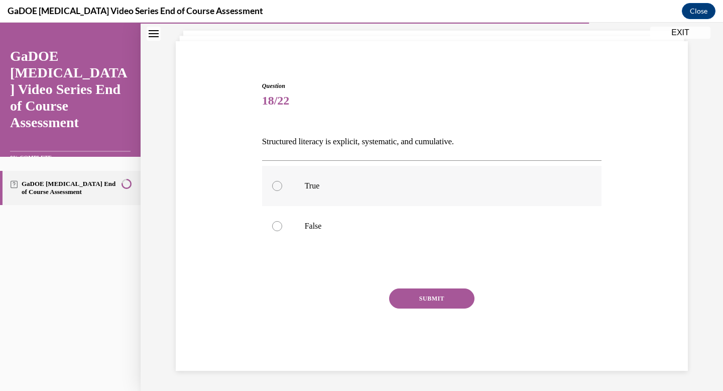
click at [282, 191] on input "True" at bounding box center [277, 186] width 10 height 10
radio input "true"
click at [341, 307] on button "SUBMIT" at bounding box center [431, 298] width 85 height 20
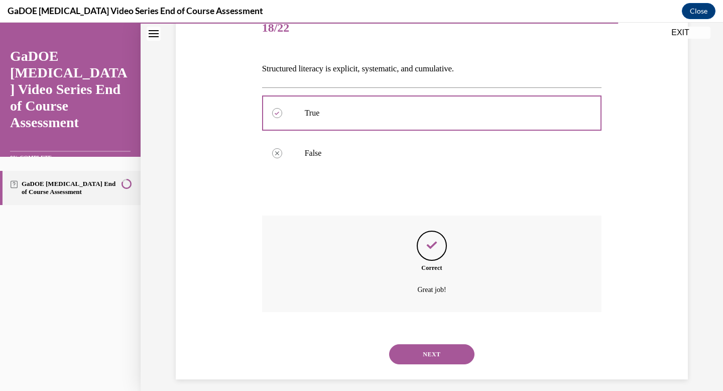
scroll to position [140, 0]
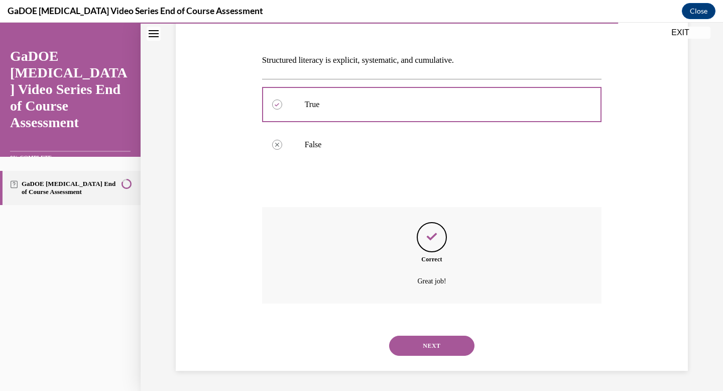
click at [341, 334] on div "NEXT" at bounding box center [432, 345] width 340 height 40
click at [341, 339] on button "NEXT" at bounding box center [431, 345] width 85 height 20
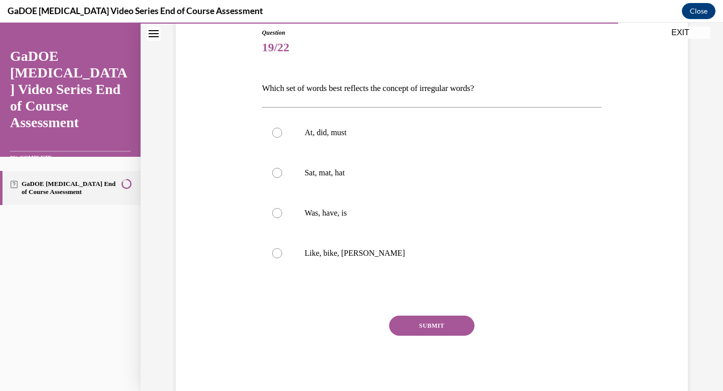
click at [290, 94] on div "Question 19/22 Which set of words best reflects the concept of irregular words?…" at bounding box center [432, 213] width 340 height 370
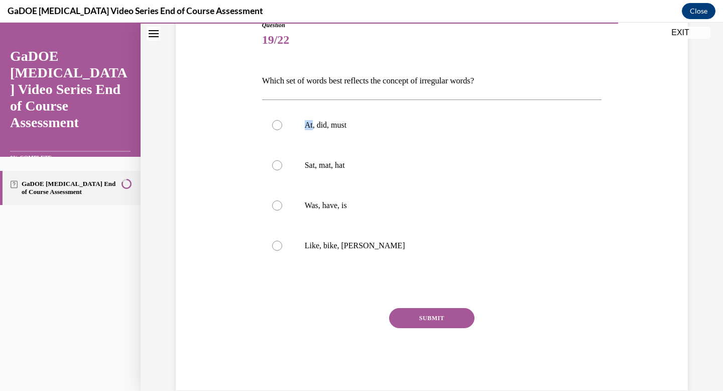
click at [290, 94] on div "Question 19/22 Which set of words best reflects the concept of irregular words?…" at bounding box center [432, 206] width 340 height 370
click at [280, 78] on p "Which set of words best reflects the concept of irregular words?" at bounding box center [432, 80] width 340 height 17
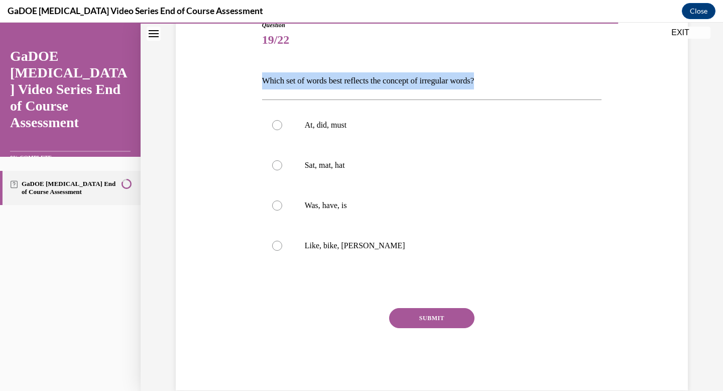
click at [280, 78] on p "Which set of words best reflects the concept of irregular words?" at bounding box center [432, 80] width 340 height 17
drag, startPoint x: 257, startPoint y: 80, endPoint x: 323, endPoint y: 279, distance: 209.3
click at [323, 279] on div "Question 19/22 Which set of words best reflects the concept of irregular words?…" at bounding box center [432, 198] width 345 height 385
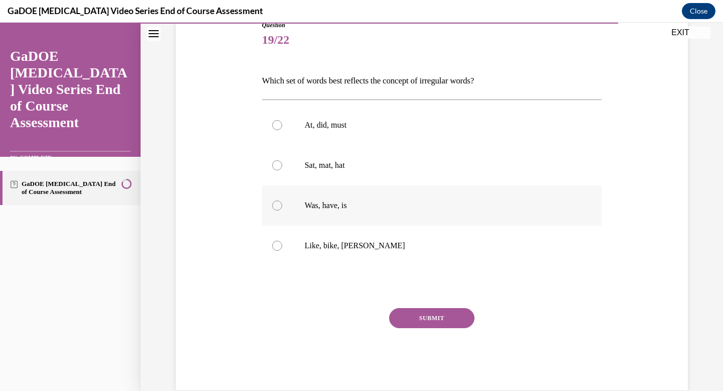
click at [339, 192] on label "Was, have, is" at bounding box center [432, 205] width 340 height 40
click at [282, 200] on input "Was, have, is" at bounding box center [277, 205] width 10 height 10
radio input "true"
click at [341, 316] on button "SUBMIT" at bounding box center [431, 318] width 85 height 20
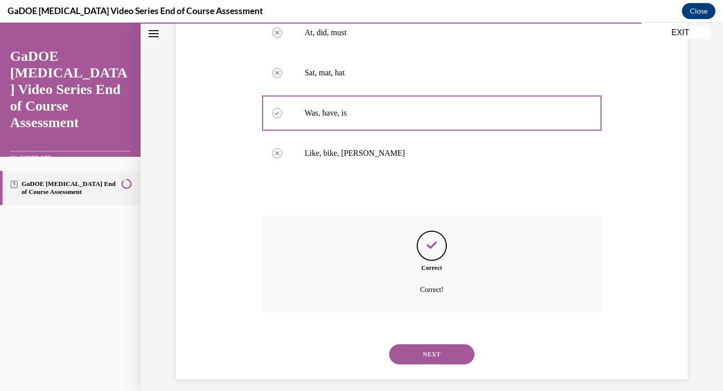
scroll to position [220, 0]
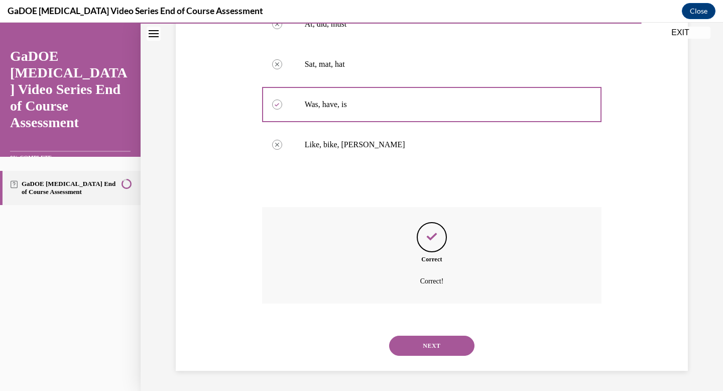
click at [341, 338] on button "NEXT" at bounding box center [431, 345] width 85 height 20
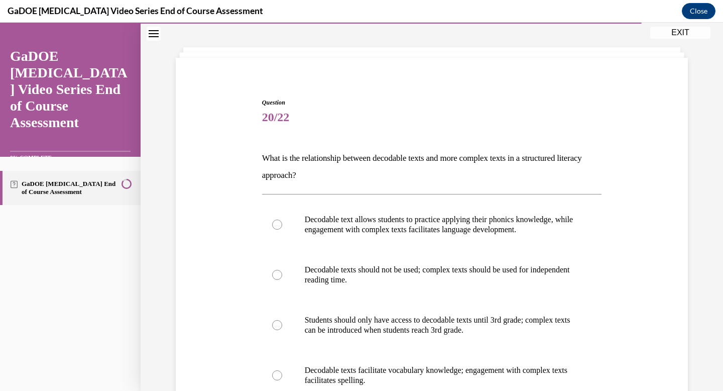
scroll to position [60, 0]
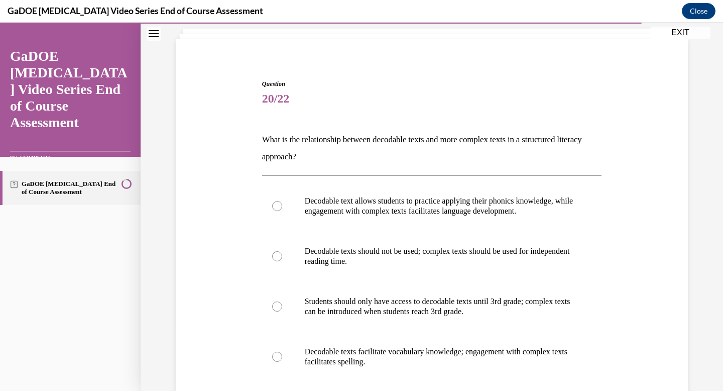
click at [273, 159] on p "What is the relationship between decodable texts and more complex texts in a st…" at bounding box center [432, 148] width 340 height 34
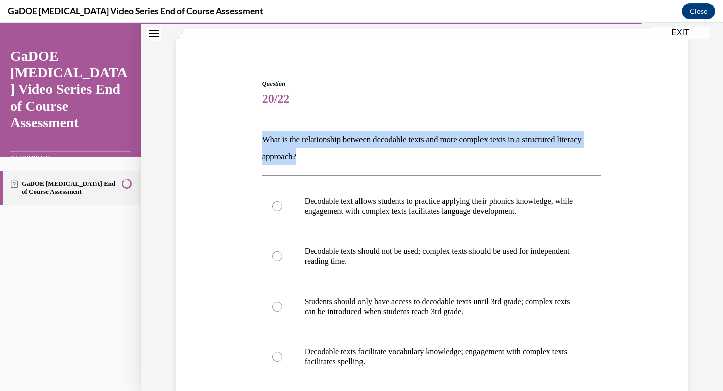
click at [273, 159] on p "What is the relationship between decodable texts and more complex texts in a st…" at bounding box center [432, 148] width 340 height 34
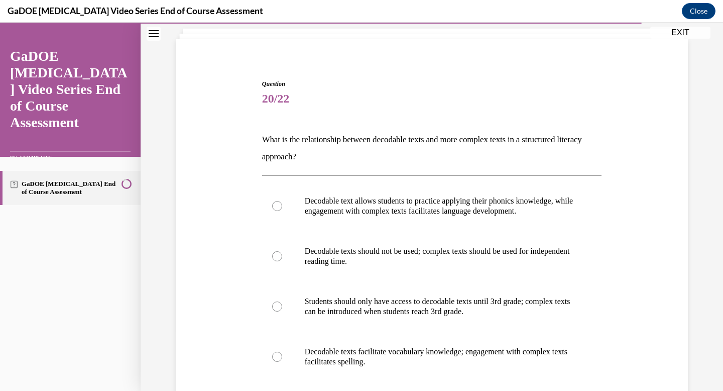
click at [272, 157] on p "What is the relationship between decodable texts and more complex texts in a st…" at bounding box center [432, 148] width 340 height 34
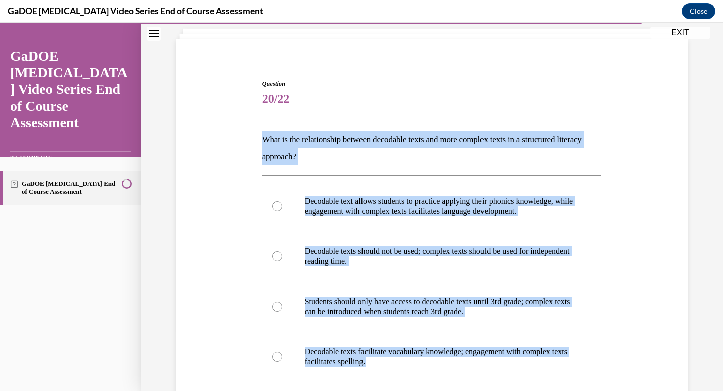
scroll to position [97, 0]
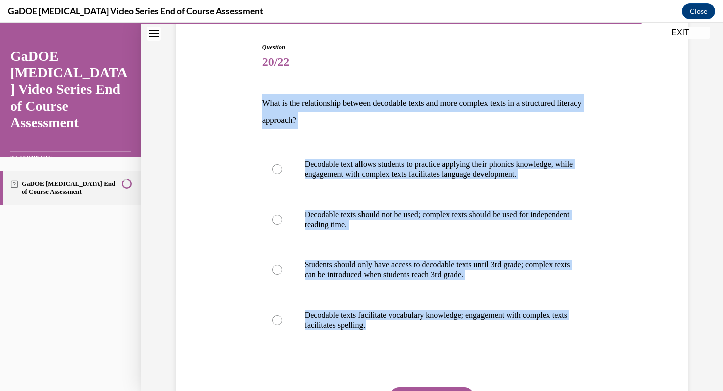
drag, startPoint x: 258, startPoint y: 138, endPoint x: 445, endPoint y: 390, distance: 314.1
click at [341, 339] on div "Question 20/22 What is the relationship between decodable texts and more comple…" at bounding box center [432, 256] width 340 height 427
click at [328, 163] on p "Decodable text allows students to practice applying their phonics knowledge, wh…" at bounding box center [441, 169] width 272 height 20
click at [282, 164] on input "Decodable text allows students to practice applying their phonics knowledge, wh…" at bounding box center [277, 169] width 10 height 10
radio input "true"
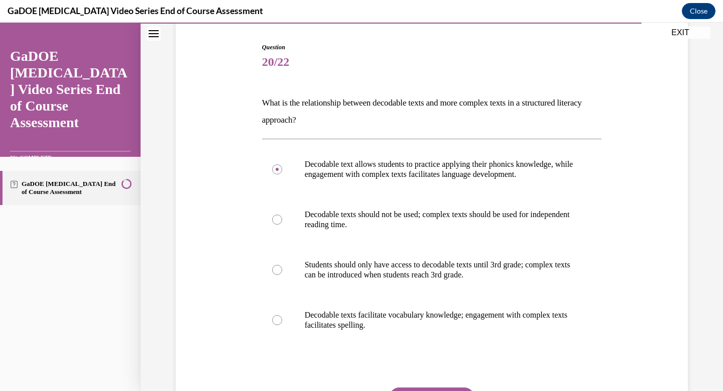
click at [341, 339] on button "SUBMIT" at bounding box center [431, 397] width 85 height 20
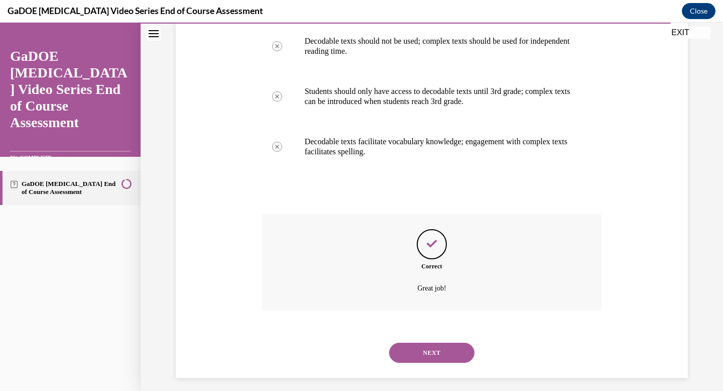
scroll to position [277, 0]
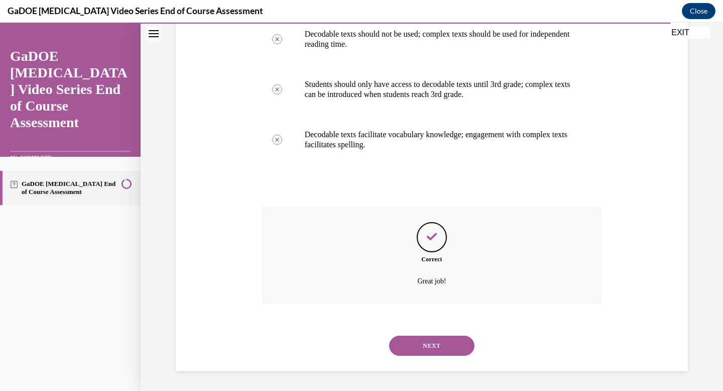
click at [341, 339] on button "NEXT" at bounding box center [431, 345] width 85 height 20
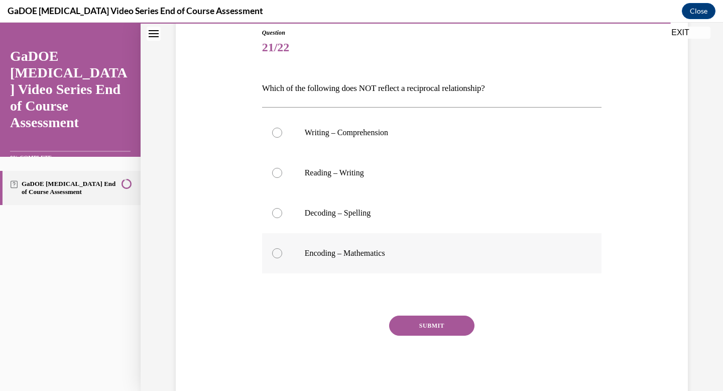
drag, startPoint x: 259, startPoint y: 84, endPoint x: 444, endPoint y: 261, distance: 256.4
click at [341, 261] on div "Question 21/22 Which of the following does NOT reflect a reciprocal relationshi…" at bounding box center [432, 213] width 340 height 370
click at [341, 241] on label "Encoding – Mathematics" at bounding box center [432, 253] width 340 height 40
click at [282, 248] on input "Encoding – Mathematics" at bounding box center [277, 253] width 10 height 10
radio input "true"
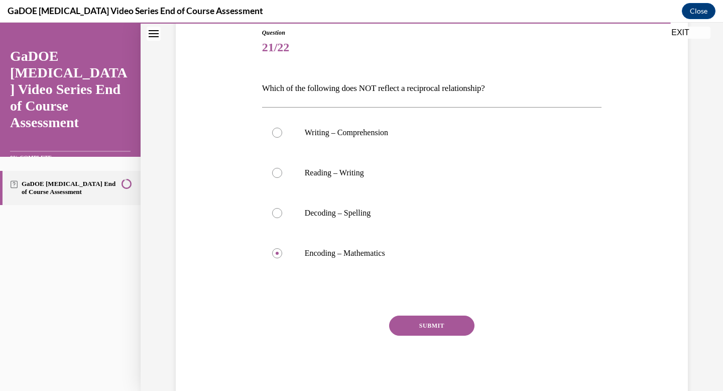
click at [341, 336] on div "SUBMIT" at bounding box center [432, 340] width 340 height 50
click at [341, 323] on button "SUBMIT" at bounding box center [431, 325] width 85 height 20
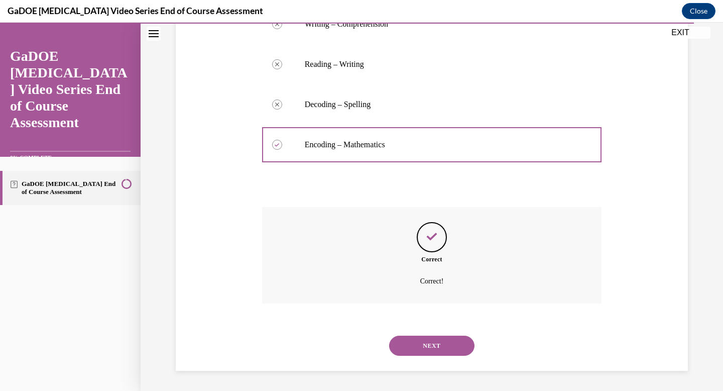
click at [341, 339] on button "NEXT" at bounding box center [431, 345] width 85 height 20
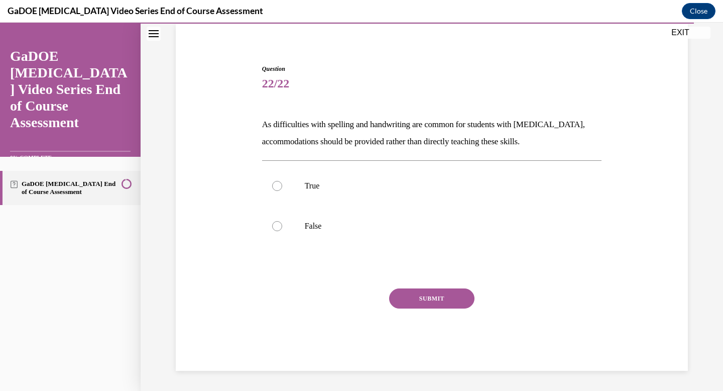
click at [267, 130] on p "As difficulties with spelling and handwriting are common for students with dysl…" at bounding box center [432, 133] width 340 height 34
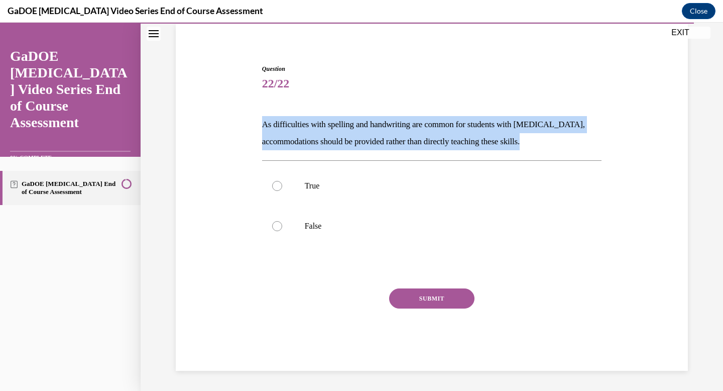
click at [267, 130] on p "As difficulties with spelling and handwriting are common for students with dysl…" at bounding box center [432, 133] width 340 height 34
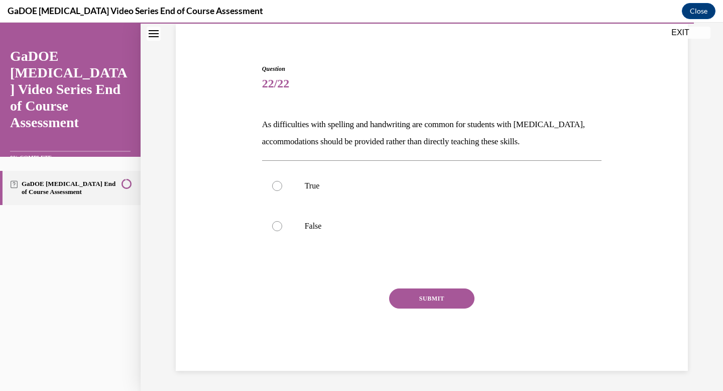
click at [291, 134] on p "As difficulties with spelling and handwriting are common for students with dysl…" at bounding box center [432, 133] width 340 height 34
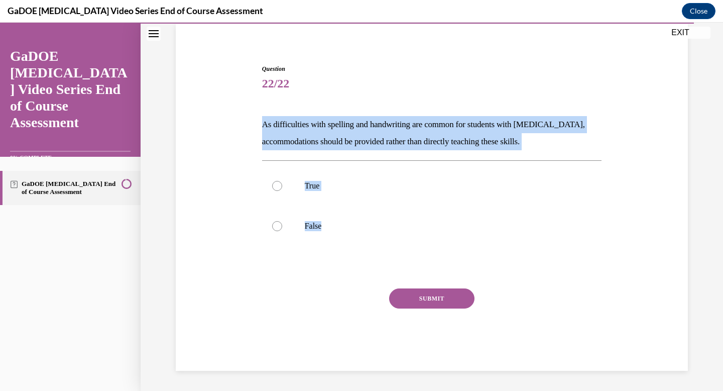
drag, startPoint x: 260, startPoint y: 125, endPoint x: 383, endPoint y: 269, distance: 189.5
click at [341, 269] on div "Question 22/22 As difficulties with spelling and handwriting are common for stu…" at bounding box center [432, 217] width 340 height 306
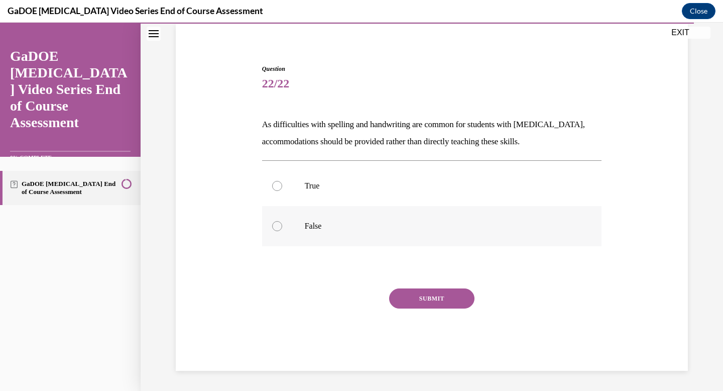
click at [276, 218] on label "False" at bounding box center [432, 226] width 340 height 40
click at [276, 221] on input "False" at bounding box center [277, 226] width 10 height 10
radio input "true"
click at [341, 300] on button "SUBMIT" at bounding box center [431, 298] width 85 height 20
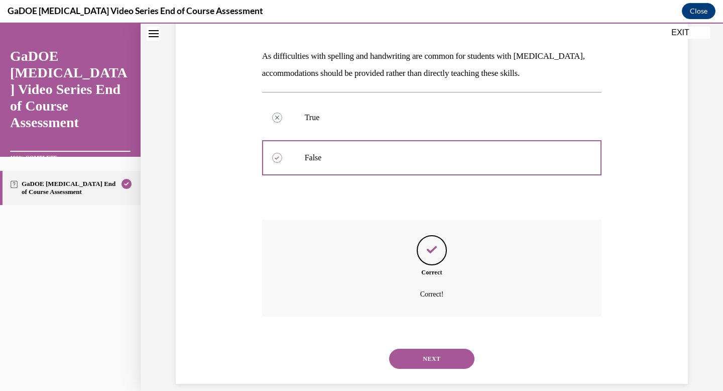
scroll to position [157, 0]
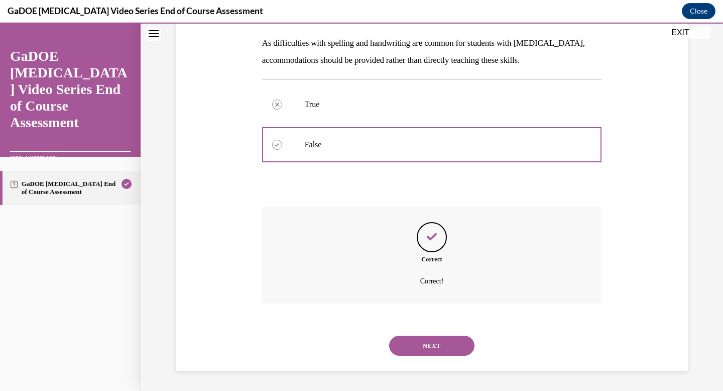
click at [341, 338] on button "NEXT" at bounding box center [431, 345] width 85 height 20
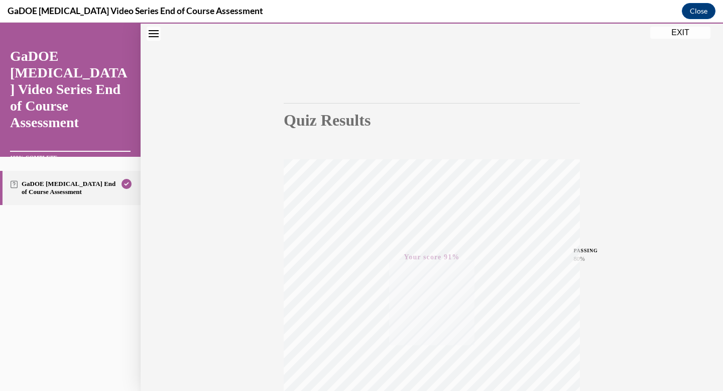
scroll to position [0, 0]
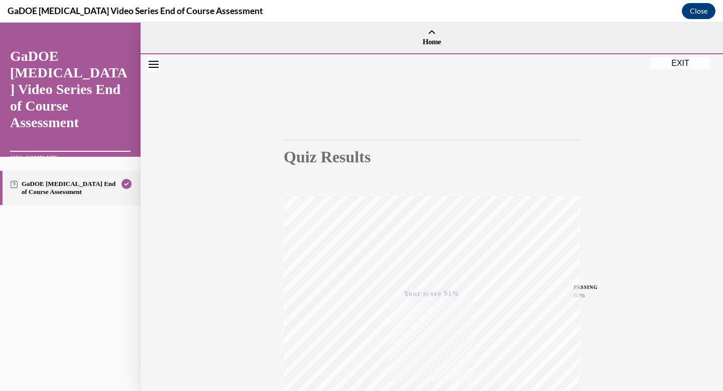
click at [341, 60] on button "EXIT" at bounding box center [680, 63] width 60 height 12
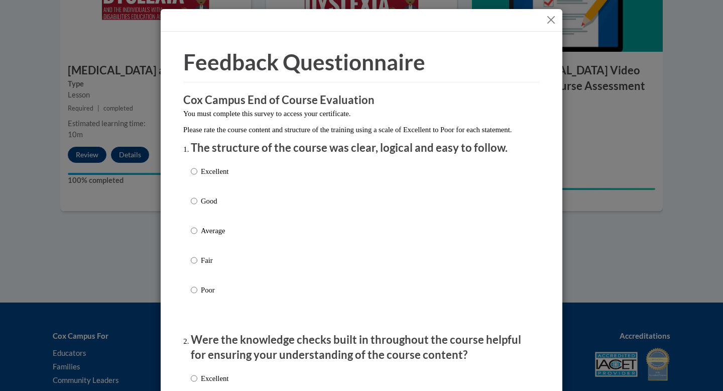
click at [218, 177] on p "Excellent" at bounding box center [215, 171] width 28 height 11
click at [197, 177] on input "Excellent" at bounding box center [194, 171] width 7 height 11
radio input "true"
click at [191, 195] on input "Good" at bounding box center [194, 200] width 7 height 11
radio input "true"
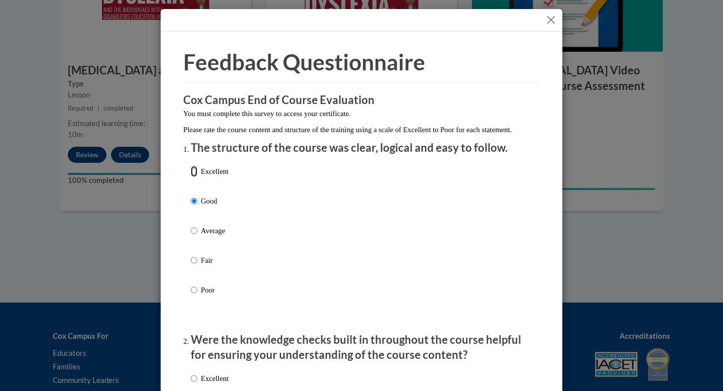
click at [191, 166] on input "Excellent" at bounding box center [194, 171] width 7 height 11
radio input "true"
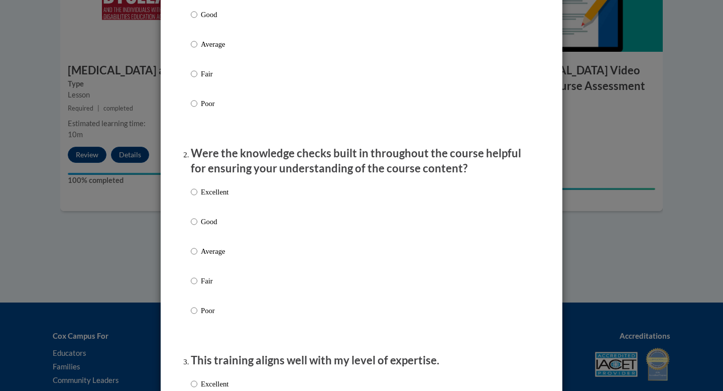
scroll to position [280, 0]
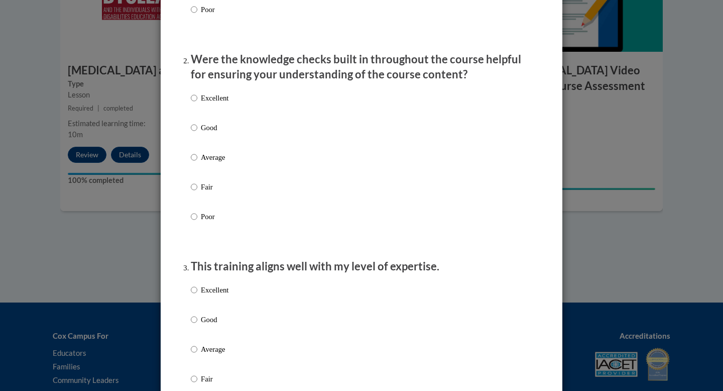
click at [191, 103] on input "Excellent" at bounding box center [194, 97] width 7 height 11
radio input "true"
click at [195, 299] on label "Excellent" at bounding box center [210, 297] width 38 height 27
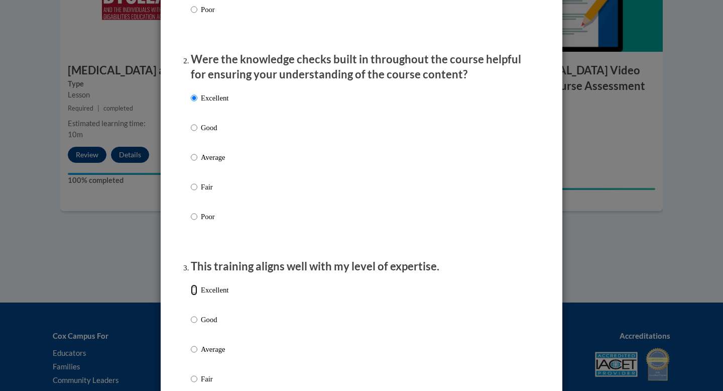
click at [195, 295] on input "Excellent" at bounding box center [194, 289] width 7 height 11
radio input "true"
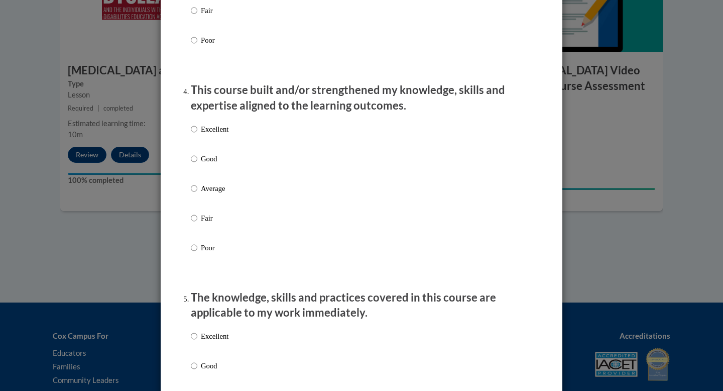
scroll to position [680, 0]
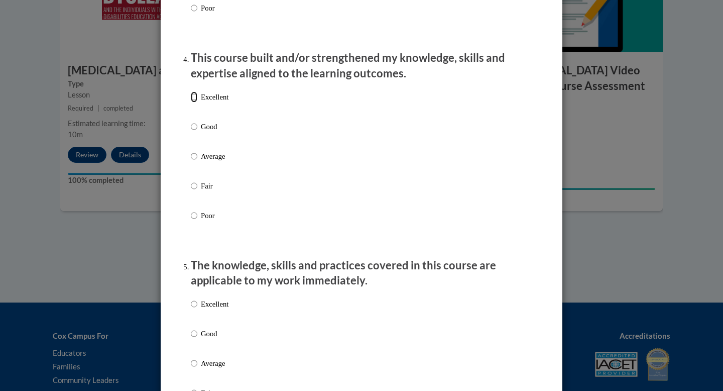
click at [191, 102] on input "Excellent" at bounding box center [194, 96] width 7 height 11
radio input "true"
click at [193, 309] on input "Excellent" at bounding box center [194, 303] width 7 height 11
radio input "true"
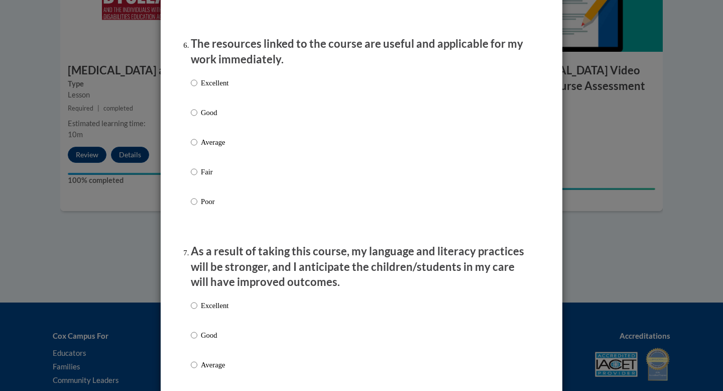
scroll to position [1110, 0]
click at [191, 87] on input "Excellent" at bounding box center [194, 81] width 7 height 11
radio input "true"
click at [210, 310] on p "Excellent" at bounding box center [215, 304] width 28 height 11
click at [197, 310] on input "Excellent" at bounding box center [194, 304] width 7 height 11
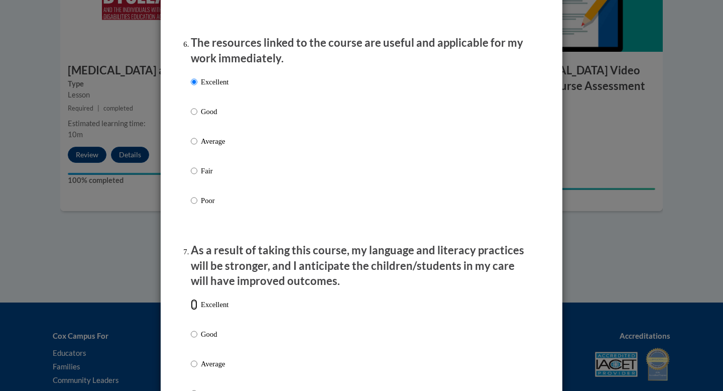
radio input "true"
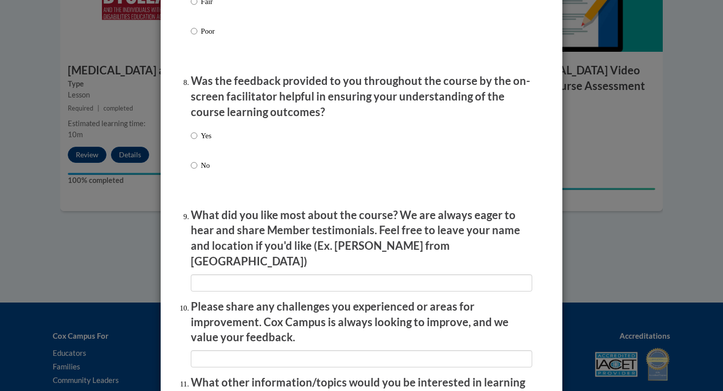
scroll to position [1505, 0]
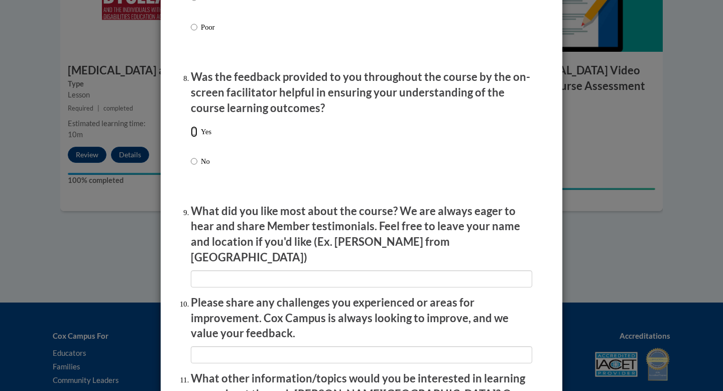
click at [191, 136] on input "Yes" at bounding box center [194, 131] width 7 height 11
radio input "true"
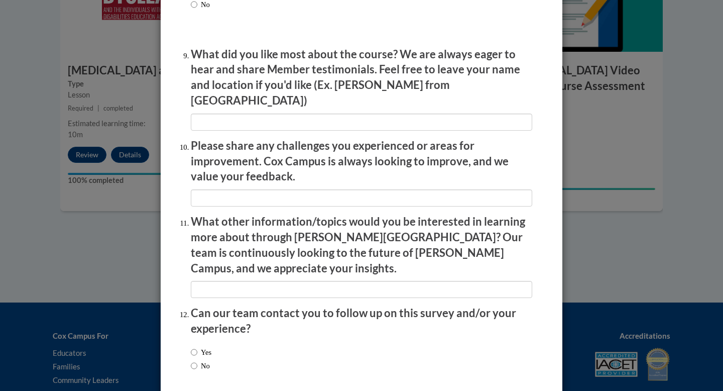
scroll to position [1698, 0]
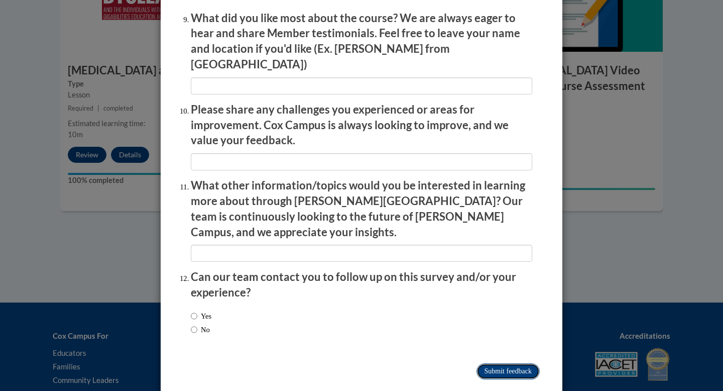
click at [341, 339] on input "Submit feedback" at bounding box center [508, 371] width 63 height 16
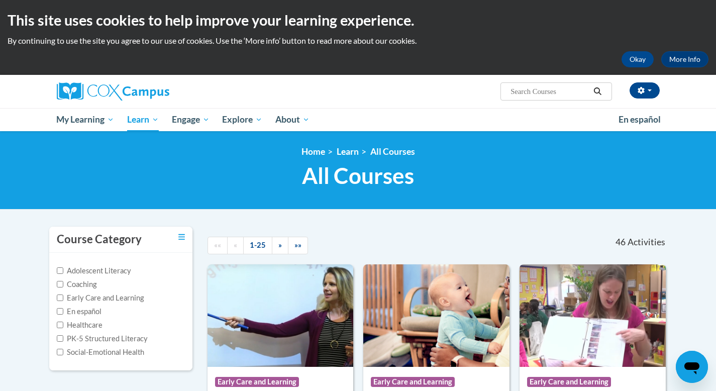
click at [539, 81] on div "Jatasia Turner (America/New_York UTC-04:00) My Profile Inbox My Transcripts Log…" at bounding box center [461, 88] width 412 height 26
click at [537, 96] on input "Search..." at bounding box center [549, 91] width 80 height 12
type input "dyslexia"
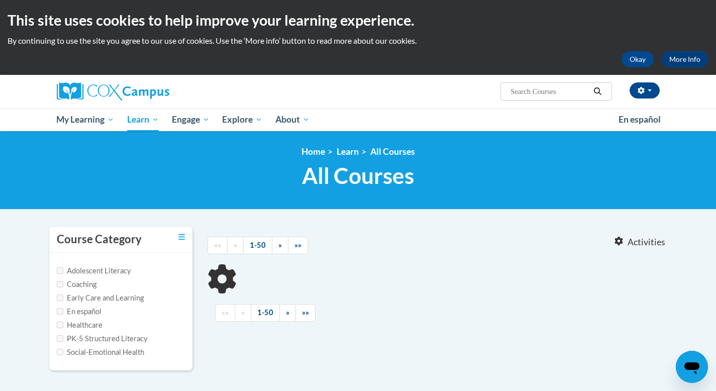
type input "[MEDICAL_DATA]"
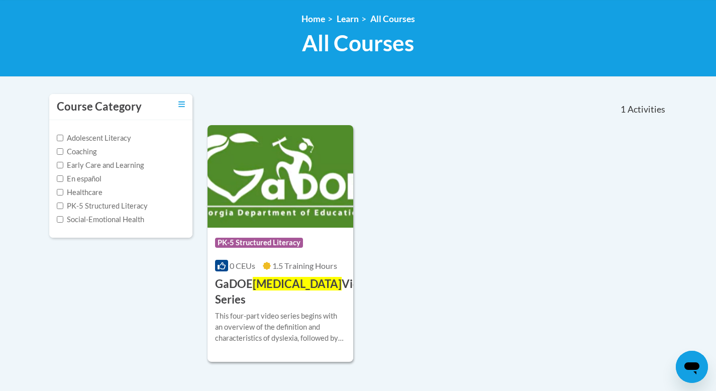
scroll to position [139, 0]
